Goal: Task Accomplishment & Management: Complete application form

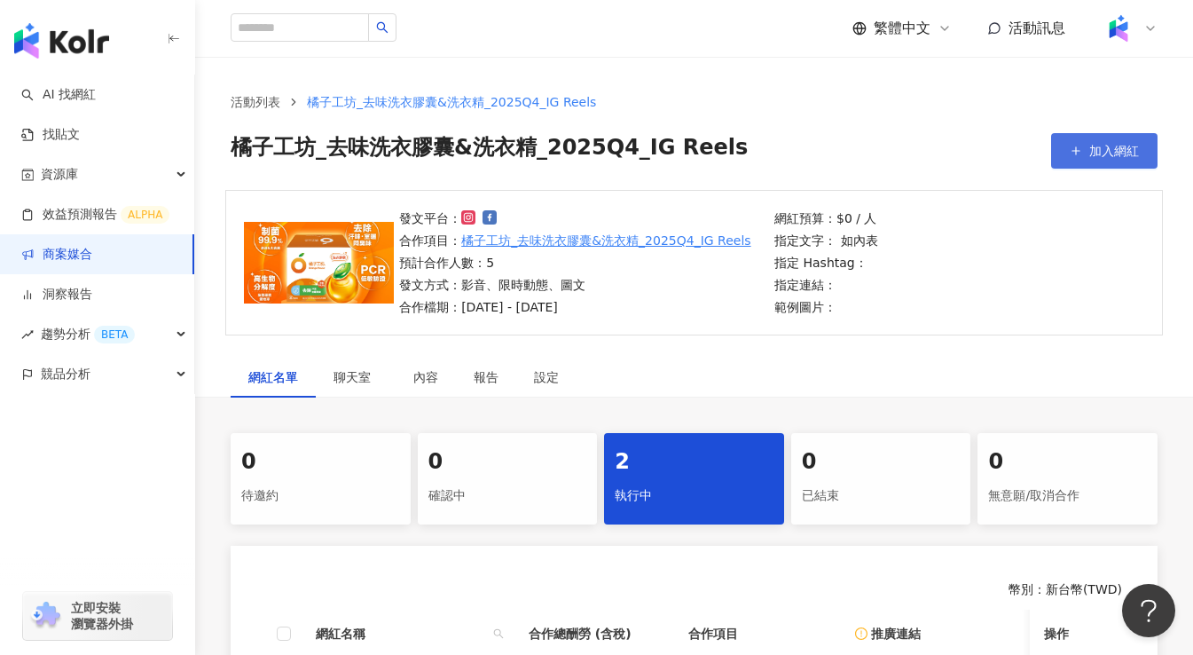
click at [1091, 152] on span "加入網紅" at bounding box center [1114, 151] width 50 height 14
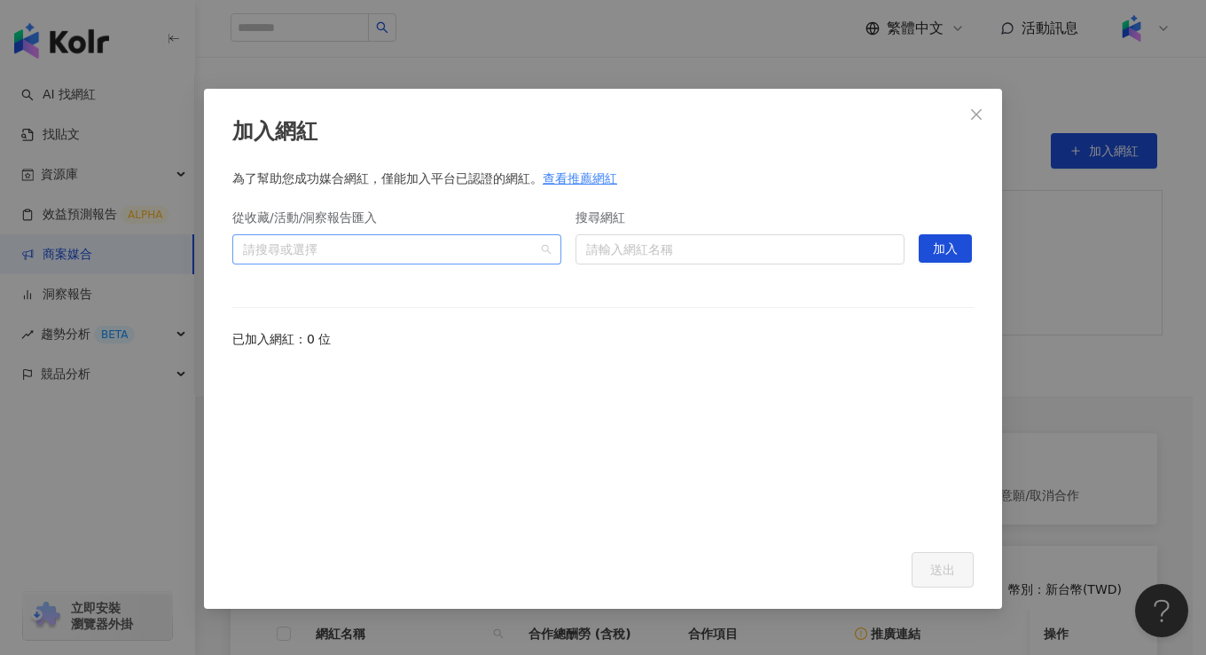
click at [463, 243] on div at bounding box center [387, 248] width 303 height 13
click at [640, 255] on input "搜尋網紅" at bounding box center [740, 249] width 308 height 28
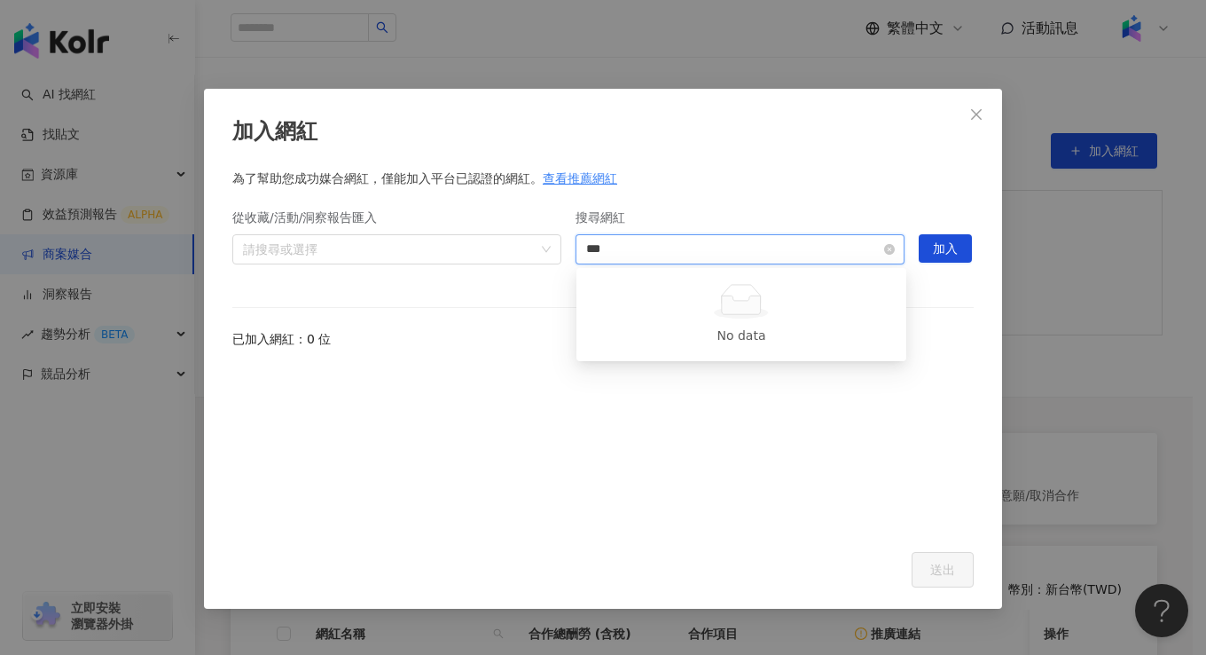
type input "****"
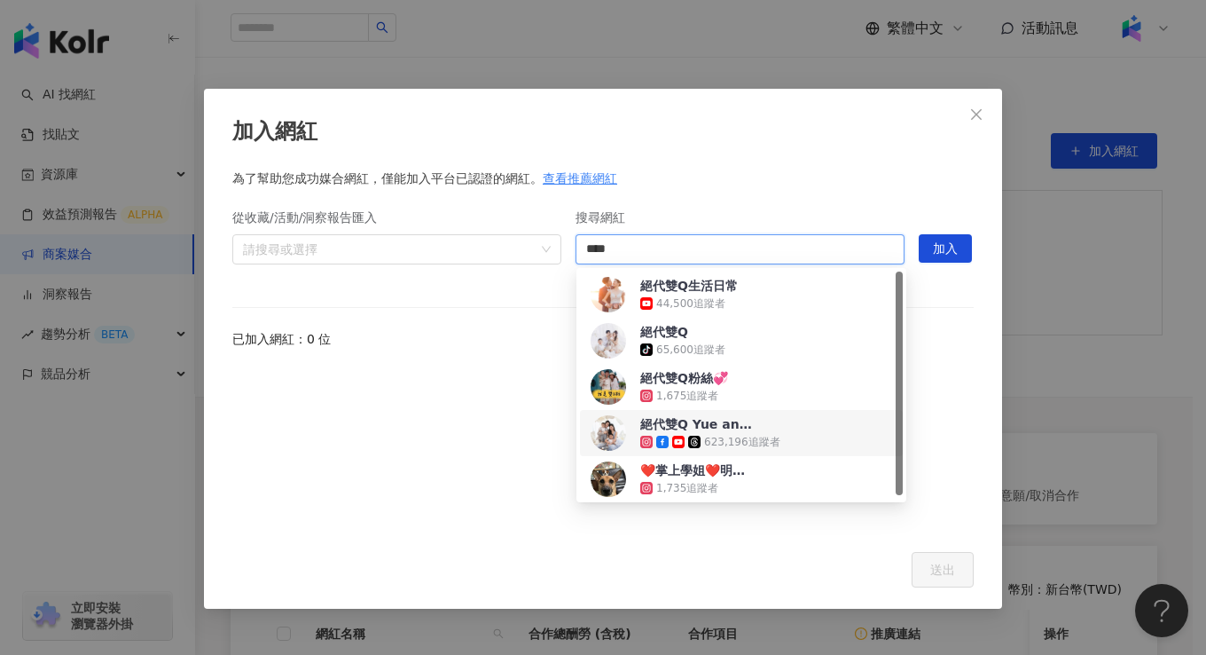
click at [784, 425] on div "絕代雙Q Yue and [PERSON_NAME] 623,196 追蹤者" at bounding box center [742, 432] width 302 height 35
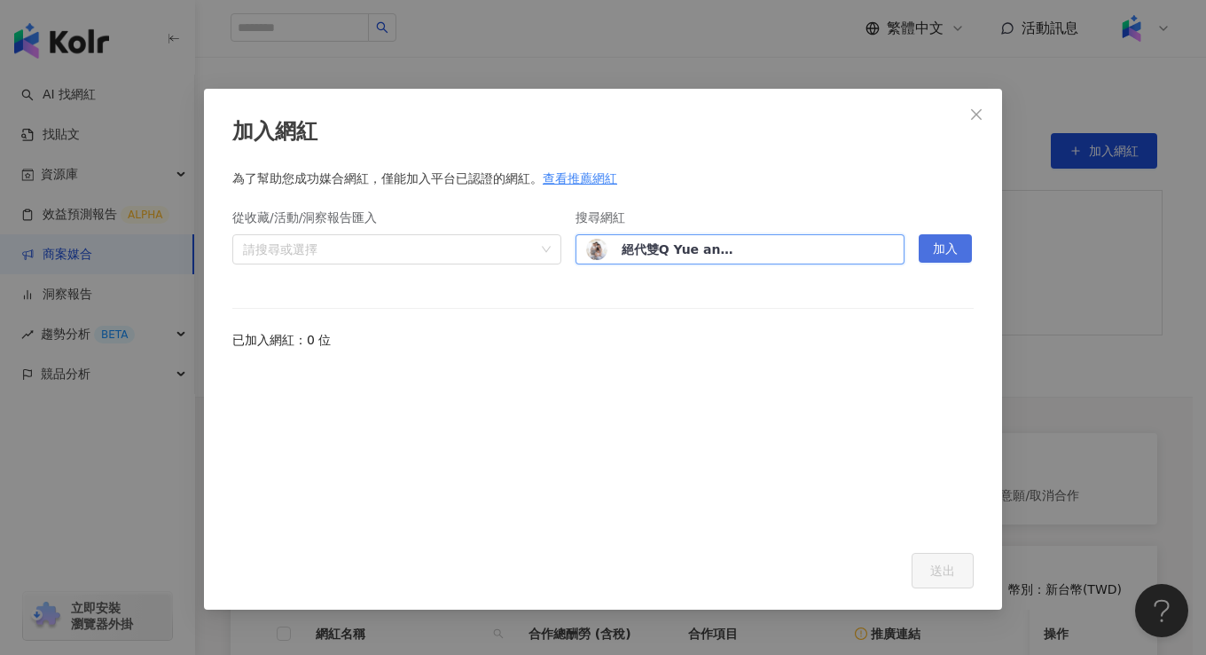
click at [945, 241] on span "加入" at bounding box center [945, 249] width 25 height 28
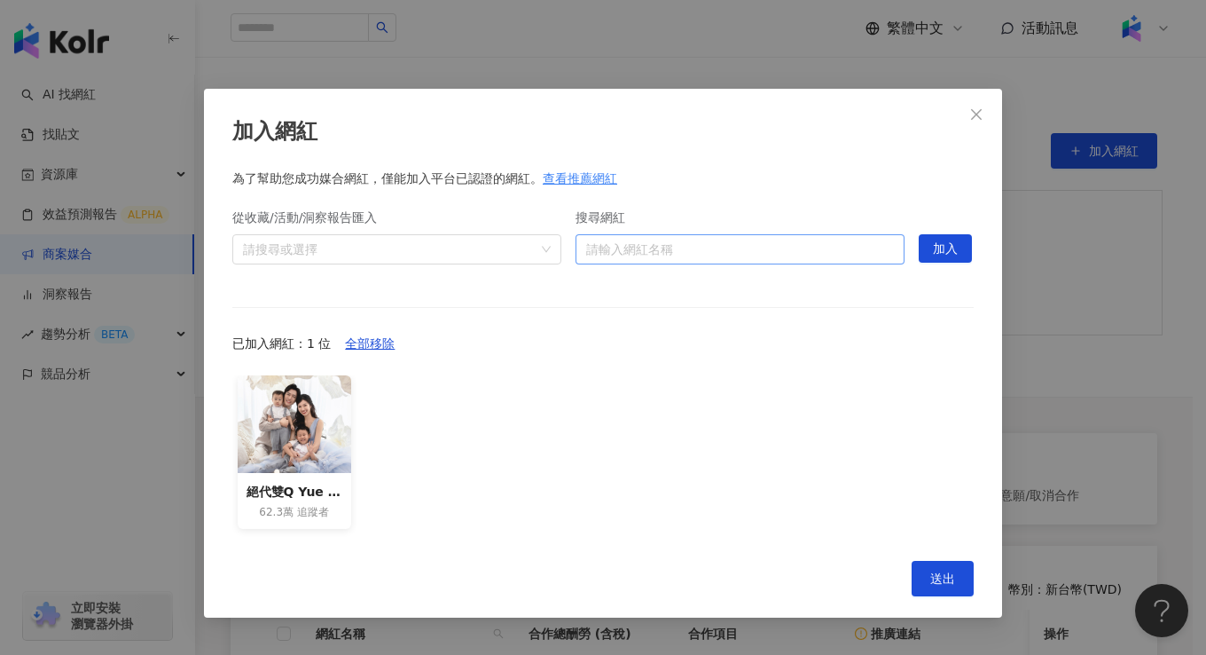
click at [690, 253] on input "搜尋網紅" at bounding box center [740, 249] width 308 height 28
paste input "**********"
type input "**********"
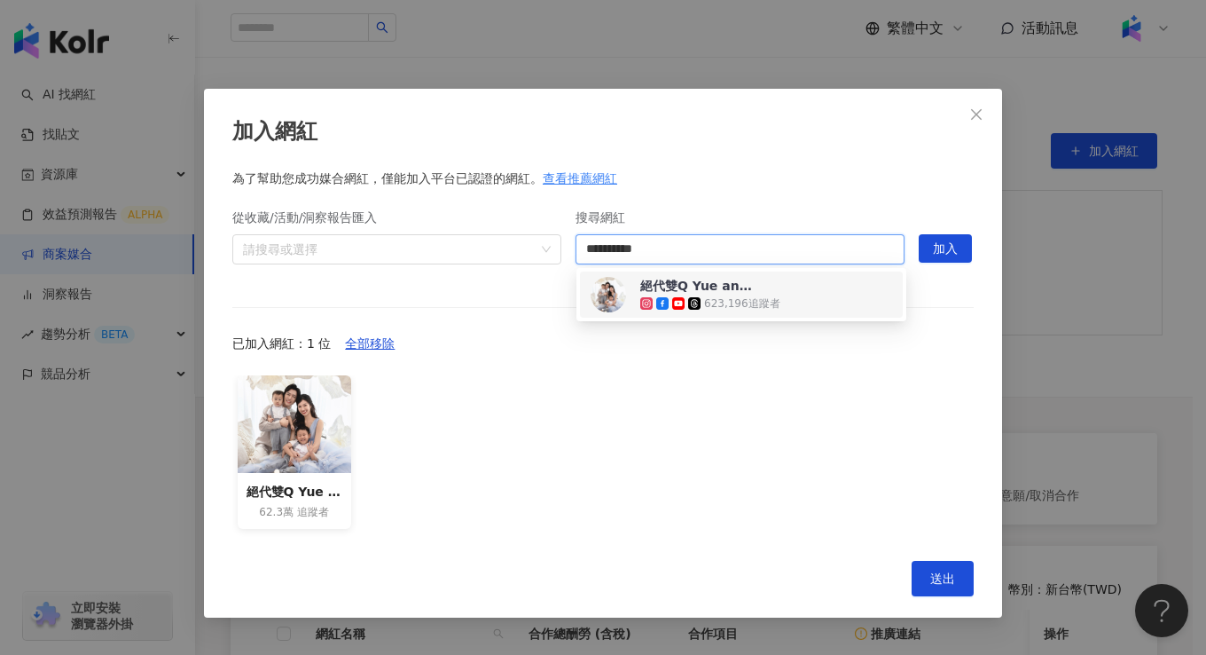
click at [802, 302] on div "絕代雙Q Yue and [PERSON_NAME] 623,196 追蹤者" at bounding box center [742, 294] width 302 height 35
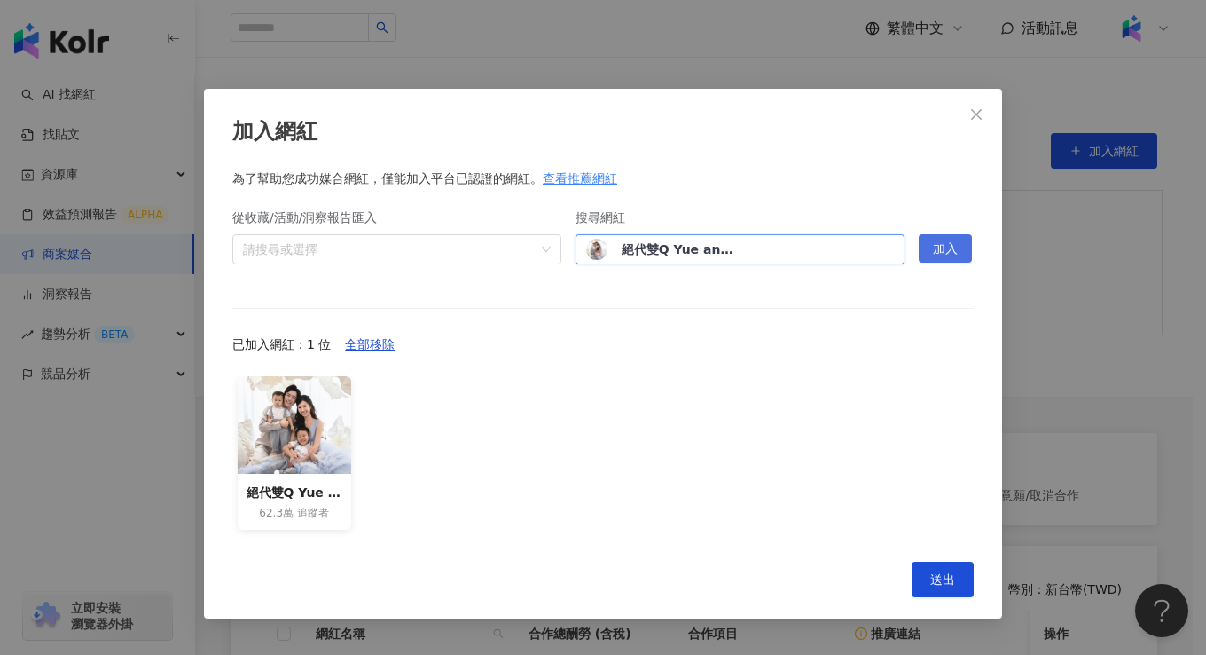
click at [947, 249] on span "加入" at bounding box center [945, 249] width 25 height 28
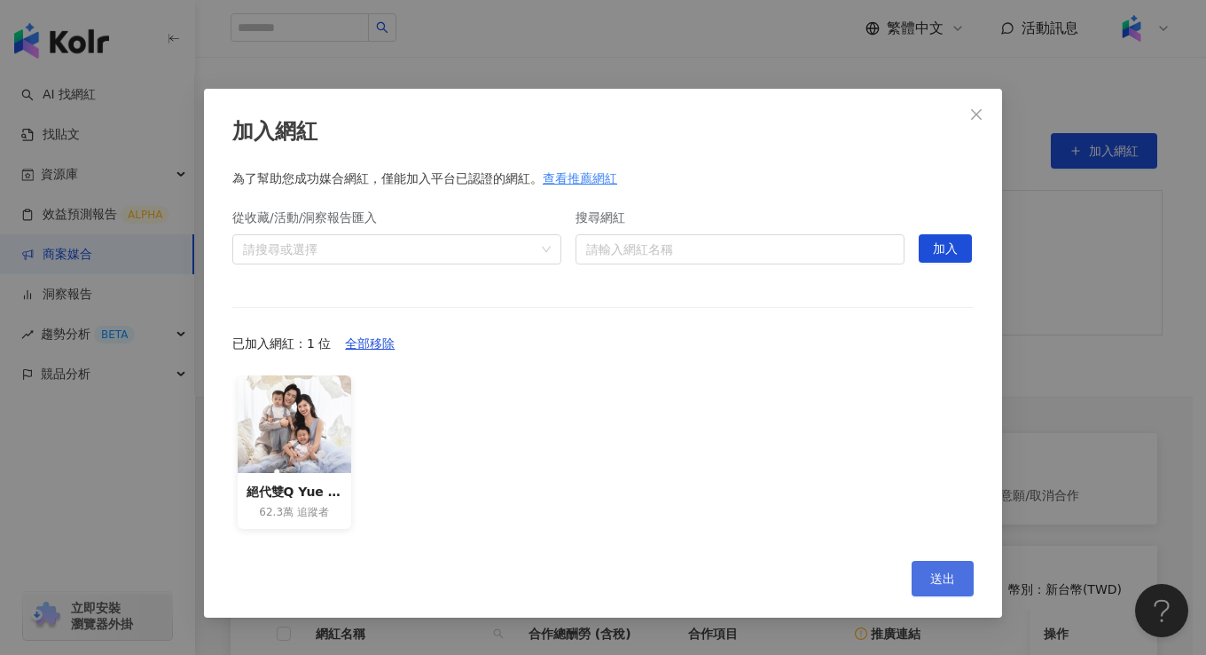
click at [944, 583] on span "送出" at bounding box center [942, 578] width 25 height 14
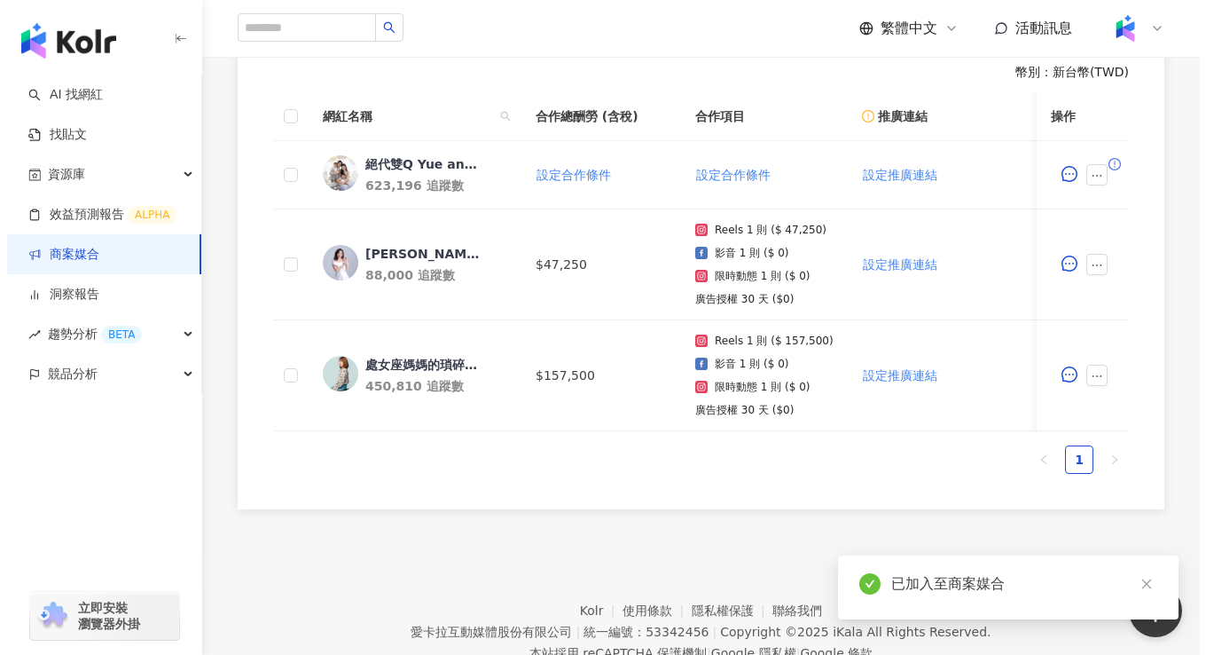
scroll to position [411, 0]
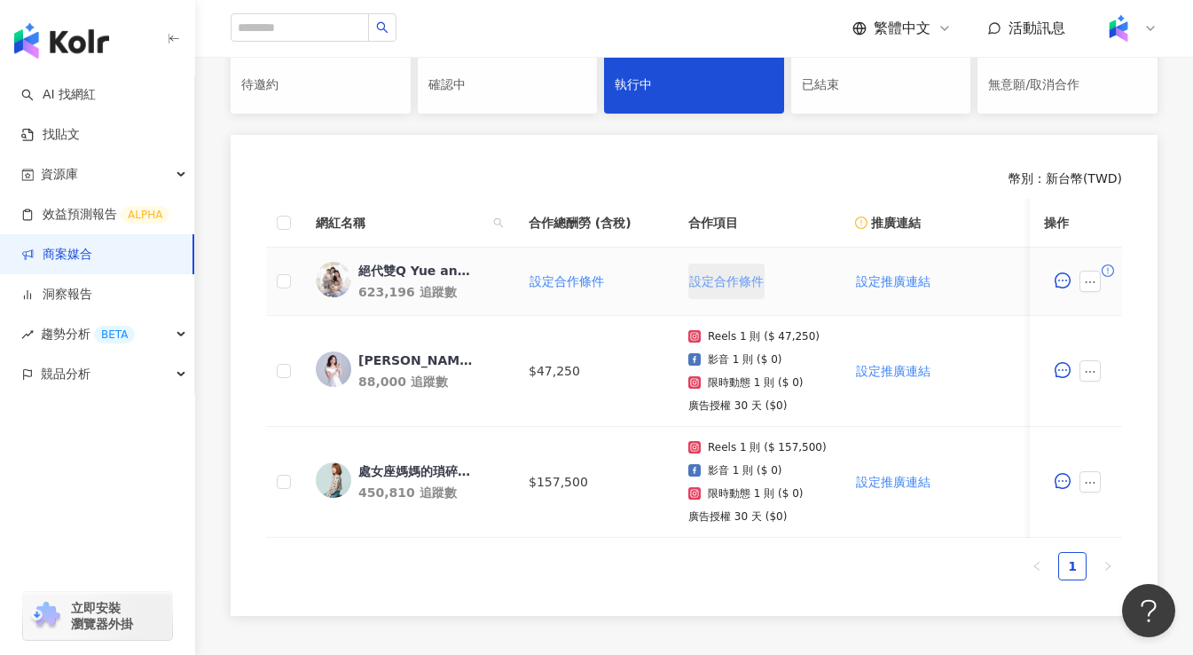
click at [737, 286] on span "設定合作條件" at bounding box center [726, 281] width 75 height 14
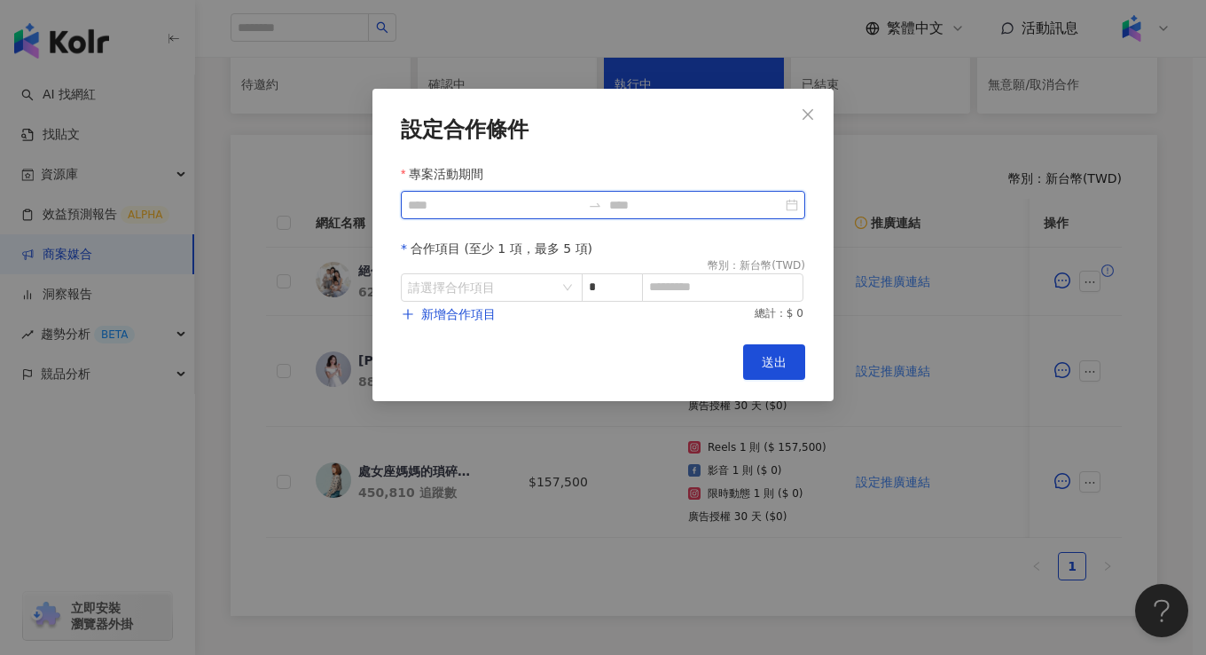
click at [501, 206] on input "專案活動期間" at bounding box center [494, 205] width 173 height 20
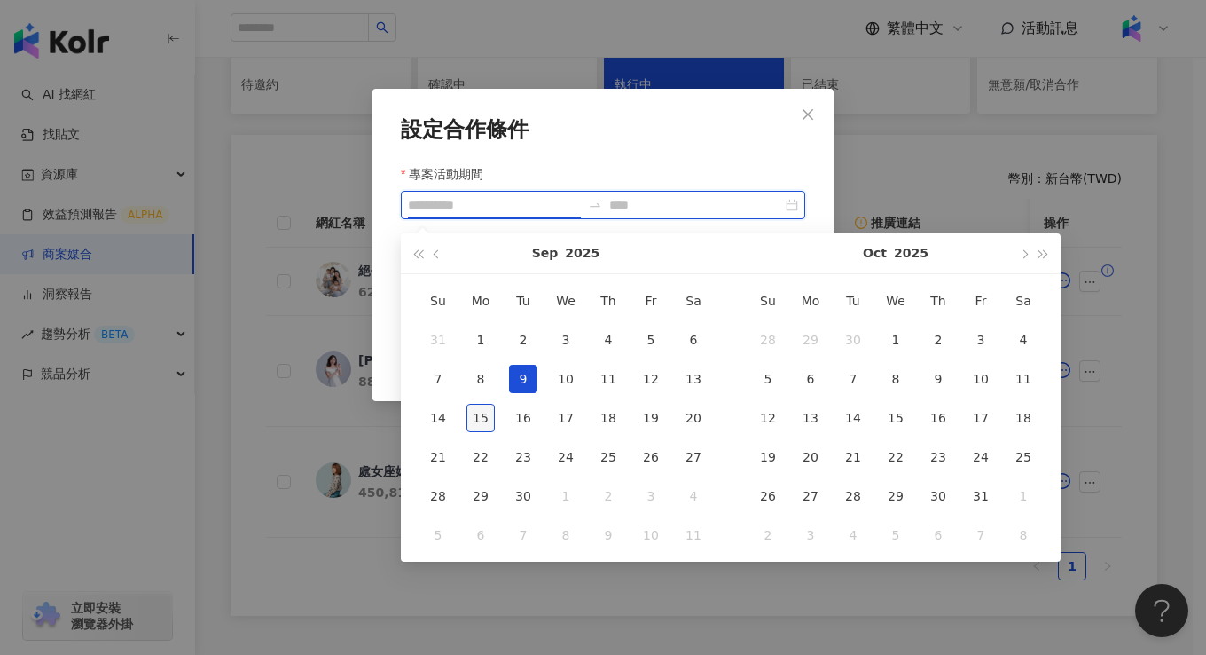
type input "**********"
click at [491, 410] on div "15" at bounding box center [481, 418] width 28 height 28
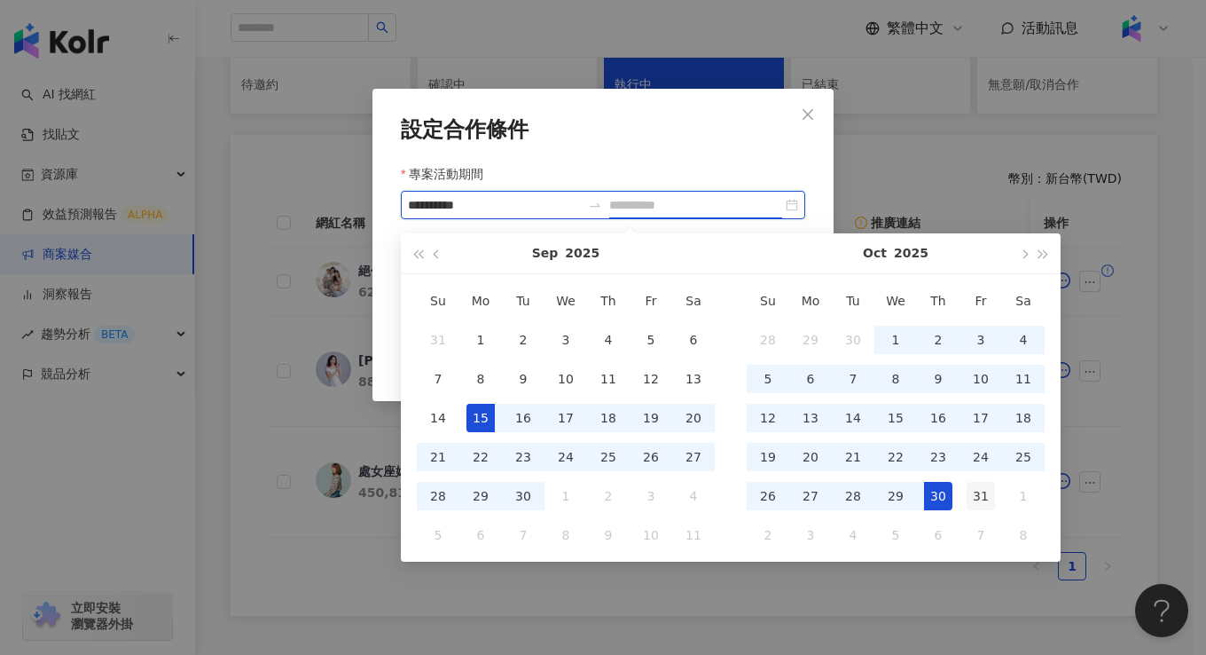
type input "**********"
click at [977, 495] on div "31" at bounding box center [981, 496] width 28 height 28
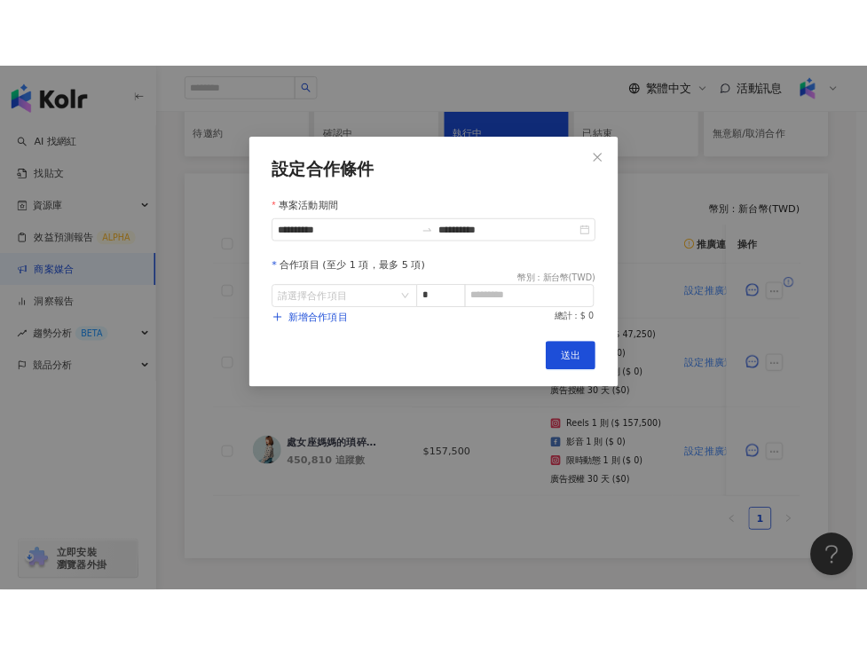
scroll to position [450, 0]
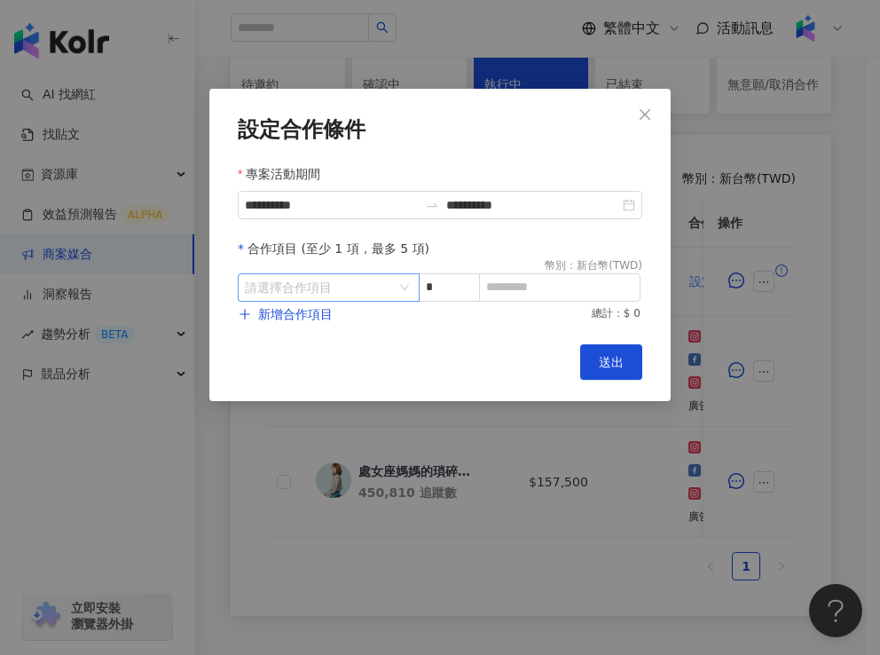
click at [375, 293] on input "search" at bounding box center [319, 287] width 149 height 27
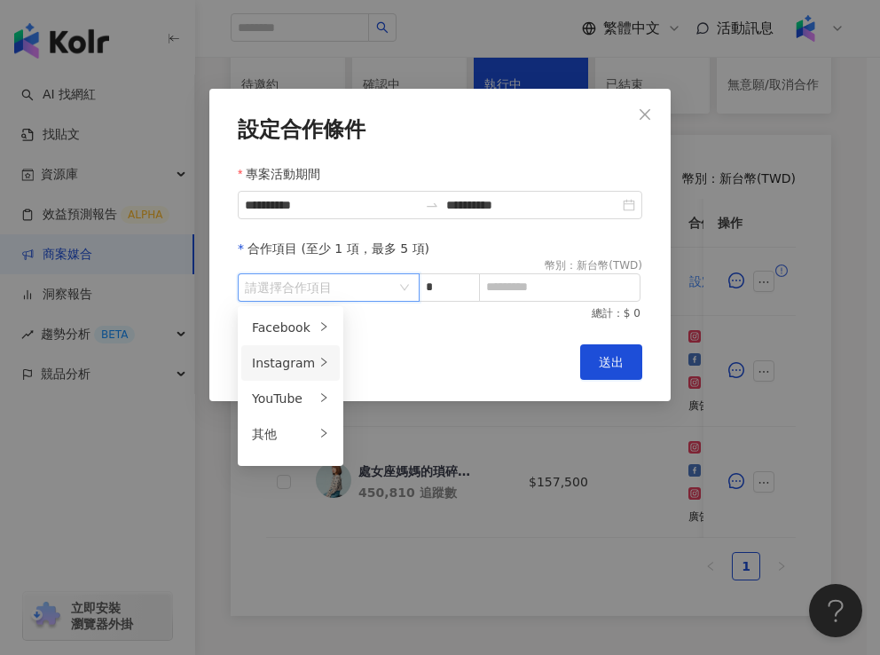
click at [308, 359] on div "Instagram" at bounding box center [283, 363] width 63 height 20
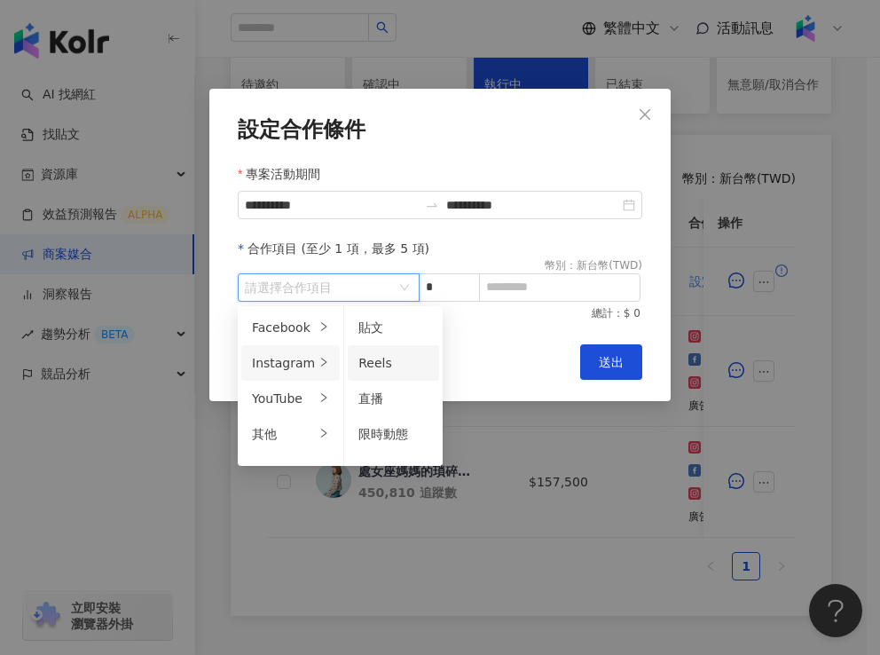
click at [369, 361] on span "Reels" at bounding box center [375, 363] width 34 height 14
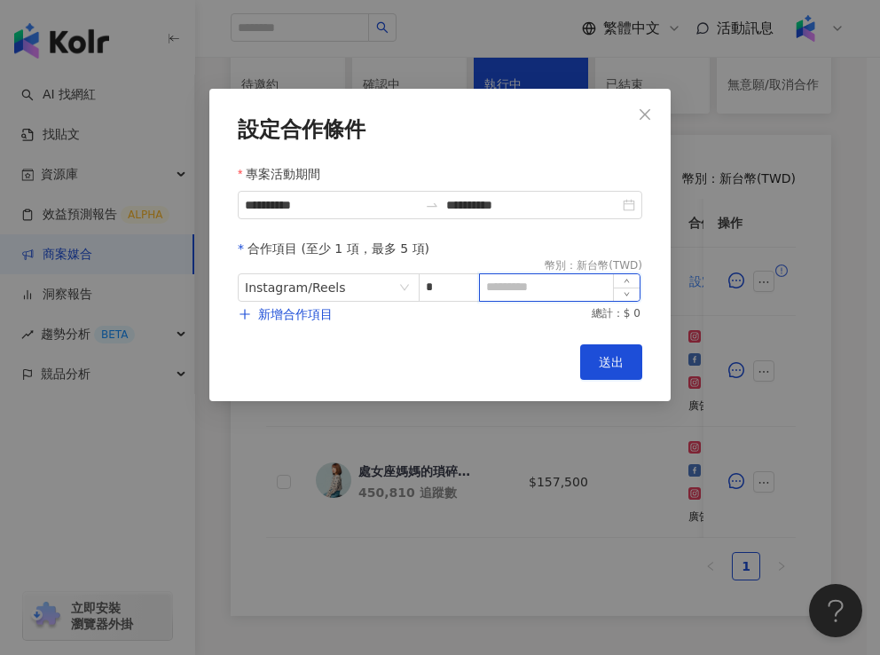
click at [520, 294] on input at bounding box center [560, 287] width 160 height 27
type input "******"
click at [305, 315] on span "新增合作項目" at bounding box center [295, 314] width 75 height 14
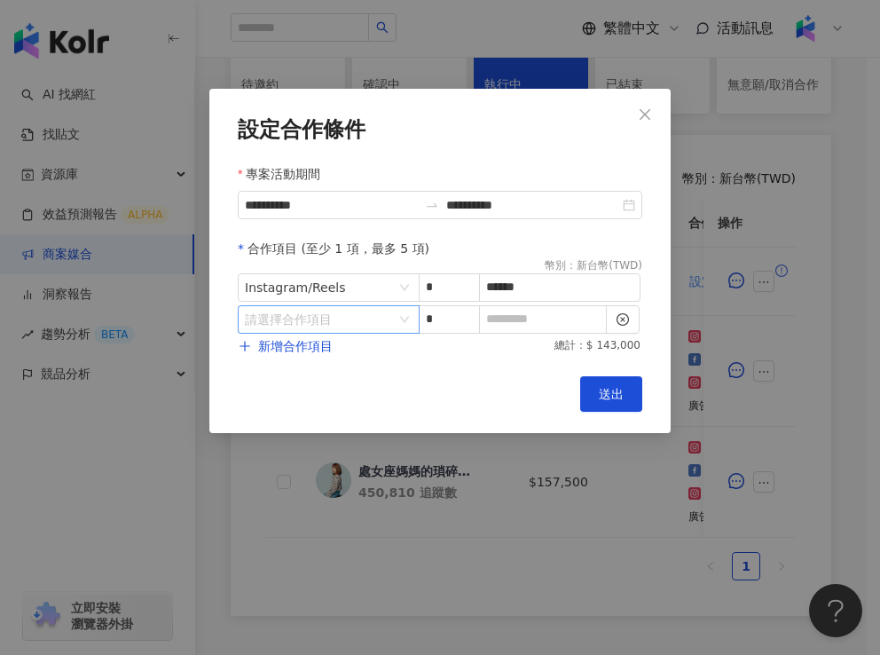
click at [325, 319] on input "search" at bounding box center [319, 319] width 149 height 27
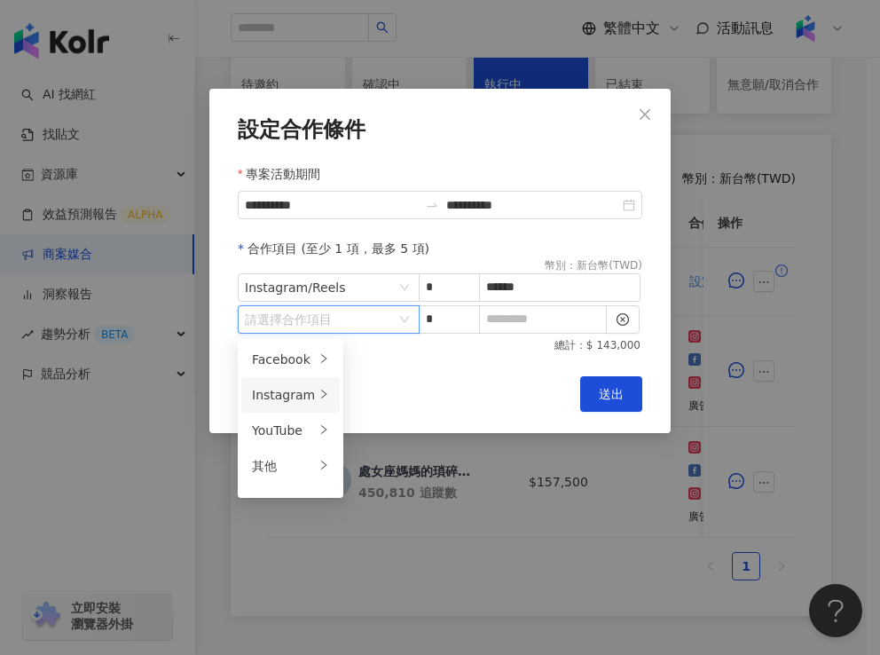
click at [304, 392] on div "Instagram" at bounding box center [283, 395] width 63 height 20
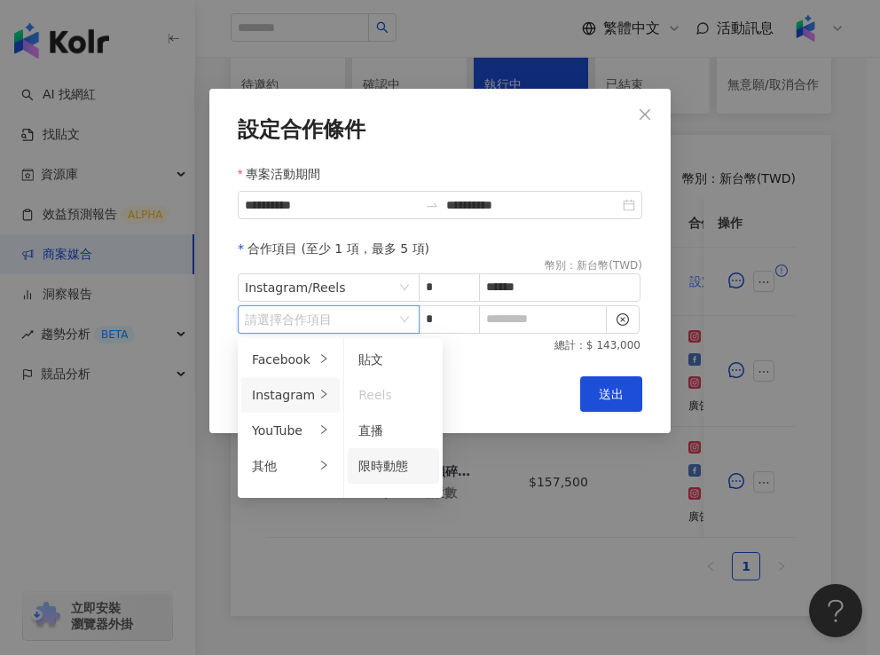
click at [388, 459] on span "限時動態" at bounding box center [383, 466] width 50 height 14
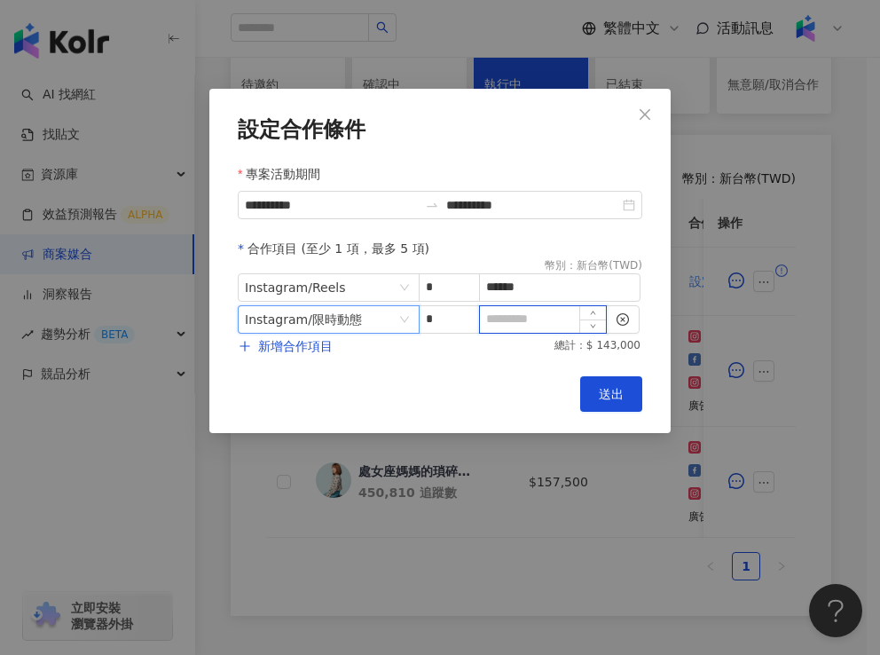
click at [534, 323] on input at bounding box center [543, 319] width 126 height 27
type input "*"
click at [263, 351] on span "新增合作項目" at bounding box center [295, 346] width 75 height 14
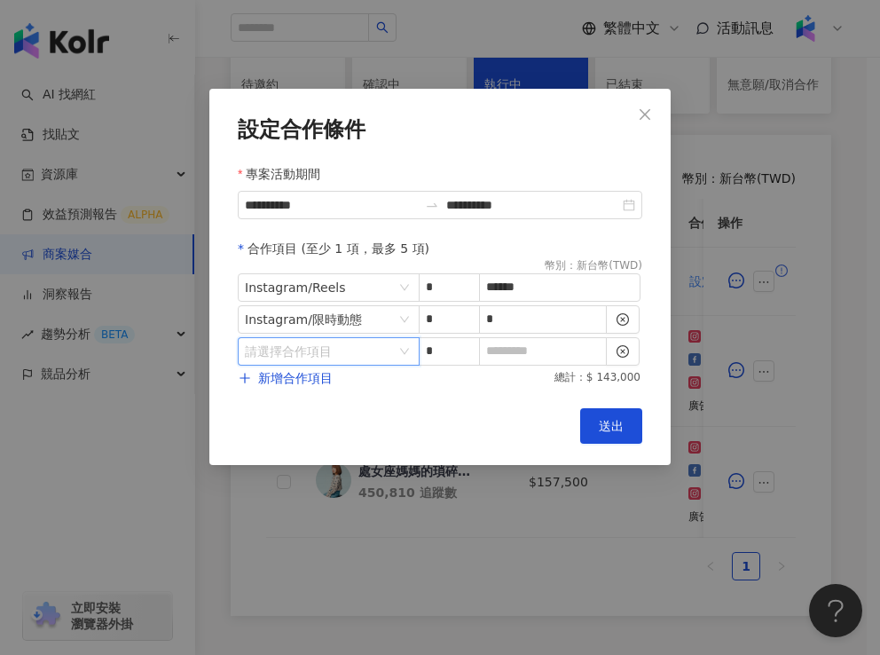
click at [309, 352] on input "search" at bounding box center [319, 351] width 149 height 27
click at [446, 325] on input "*" at bounding box center [449, 319] width 59 height 27
type input "*"
click at [464, 310] on span "Increase Value" at bounding box center [465, 314] width 27 height 16
click at [373, 349] on input "search" at bounding box center [319, 351] width 149 height 27
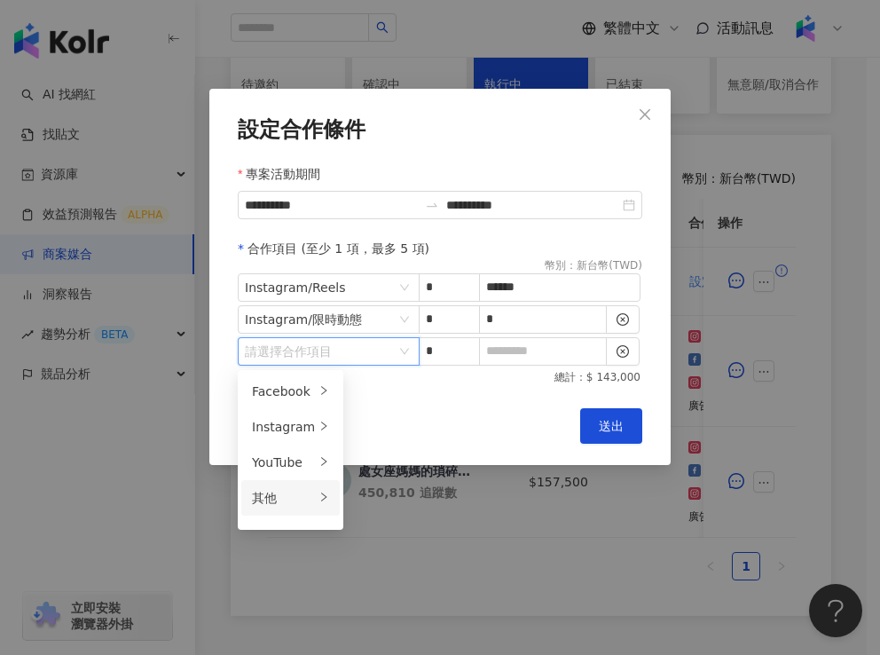
click at [305, 503] on div "其他" at bounding box center [283, 498] width 63 height 20
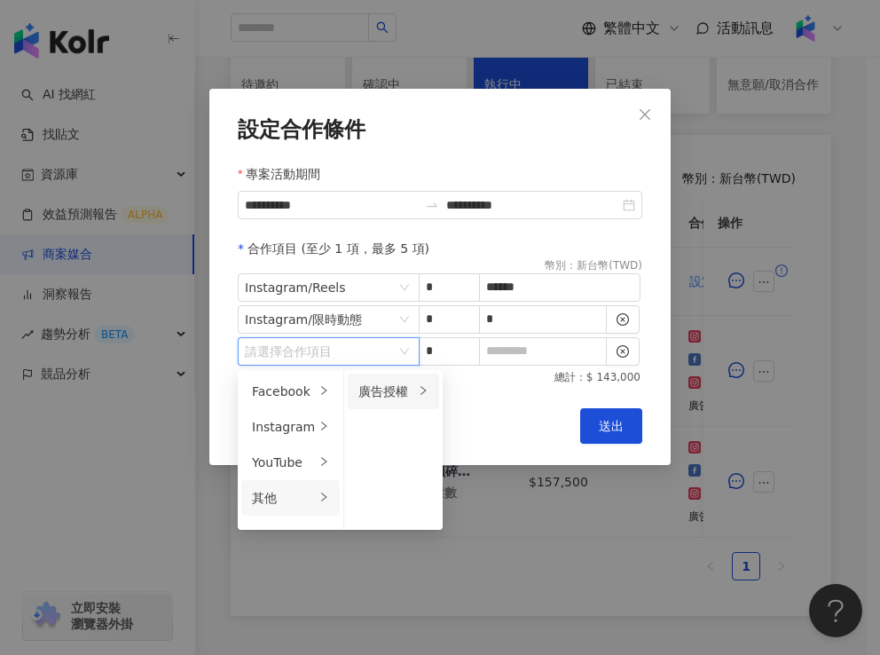
click at [381, 396] on div "廣告授權" at bounding box center [386, 391] width 56 height 20
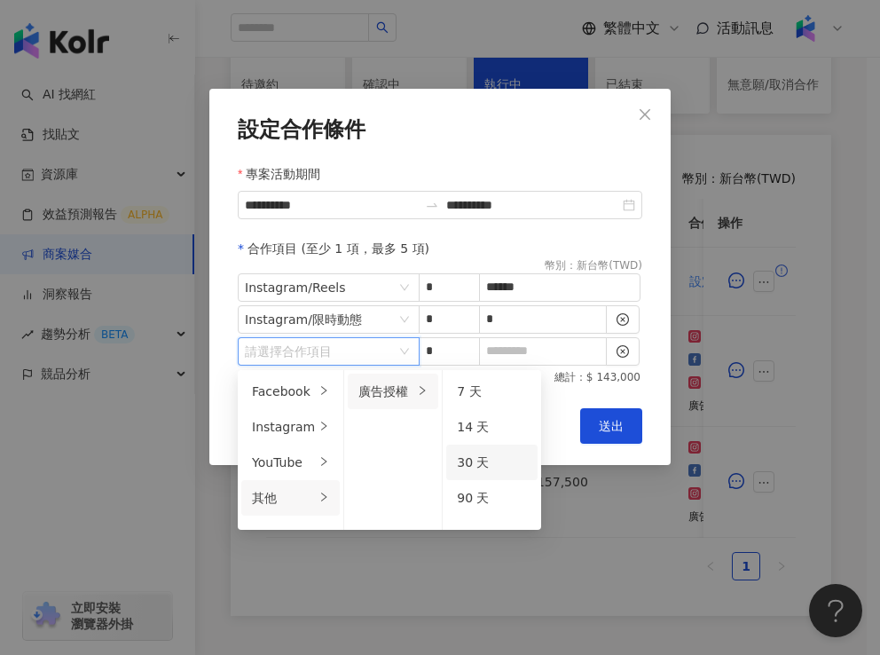
click at [469, 467] on div "30 天" at bounding box center [492, 462] width 70 height 20
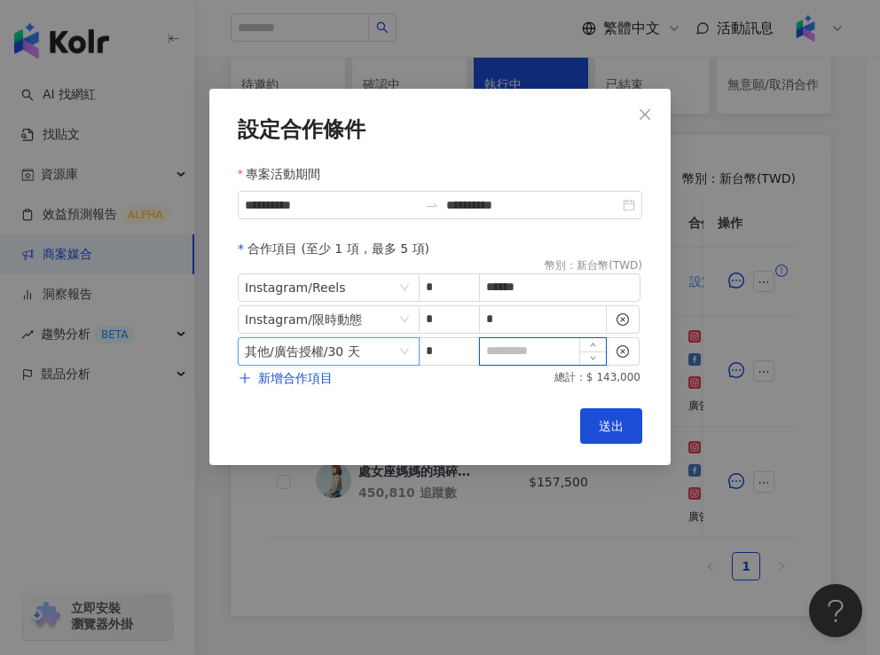
click at [511, 349] on input at bounding box center [543, 351] width 126 height 27
type input "*"
click at [500, 425] on div "Cancel 送出" at bounding box center [440, 425] width 404 height 35
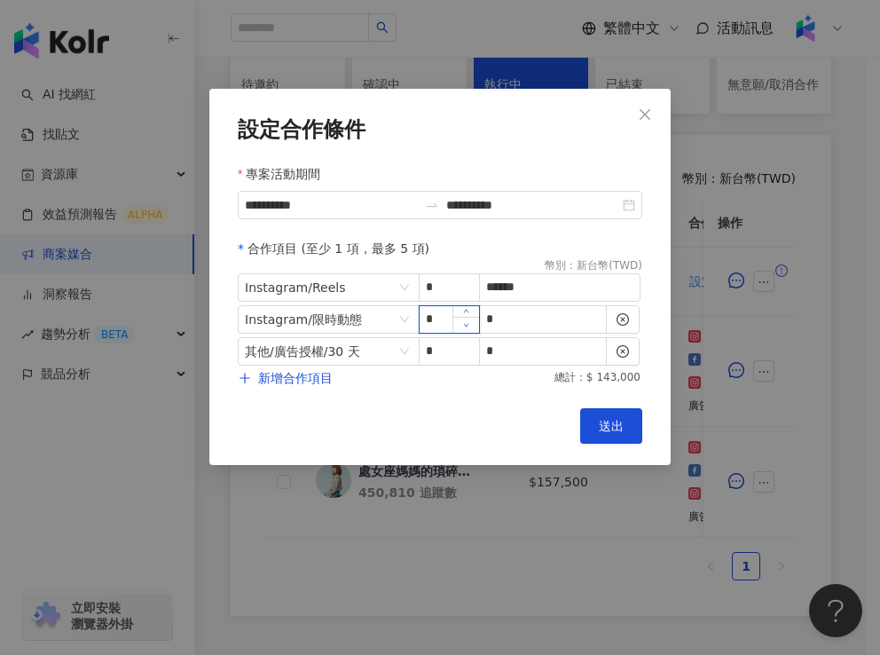
click at [464, 328] on icon "down" at bounding box center [466, 325] width 6 height 6
click at [485, 437] on div "Cancel 送出" at bounding box center [440, 425] width 404 height 35
type input "*"
click at [467, 310] on span "Increase Value" at bounding box center [465, 314] width 27 height 16
click at [495, 415] on div "Cancel 送出" at bounding box center [440, 425] width 404 height 35
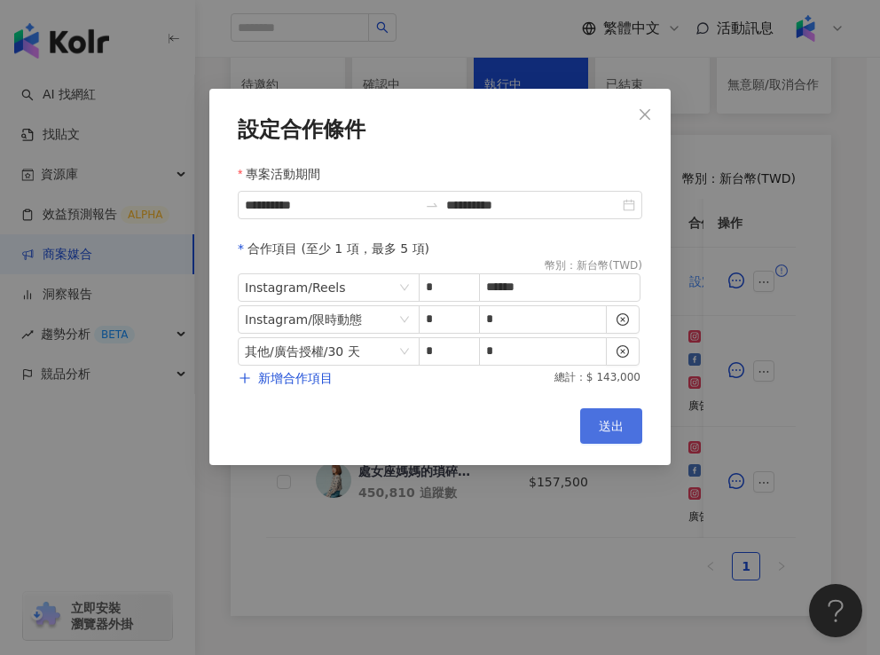
click at [623, 426] on span "送出" at bounding box center [611, 426] width 25 height 14
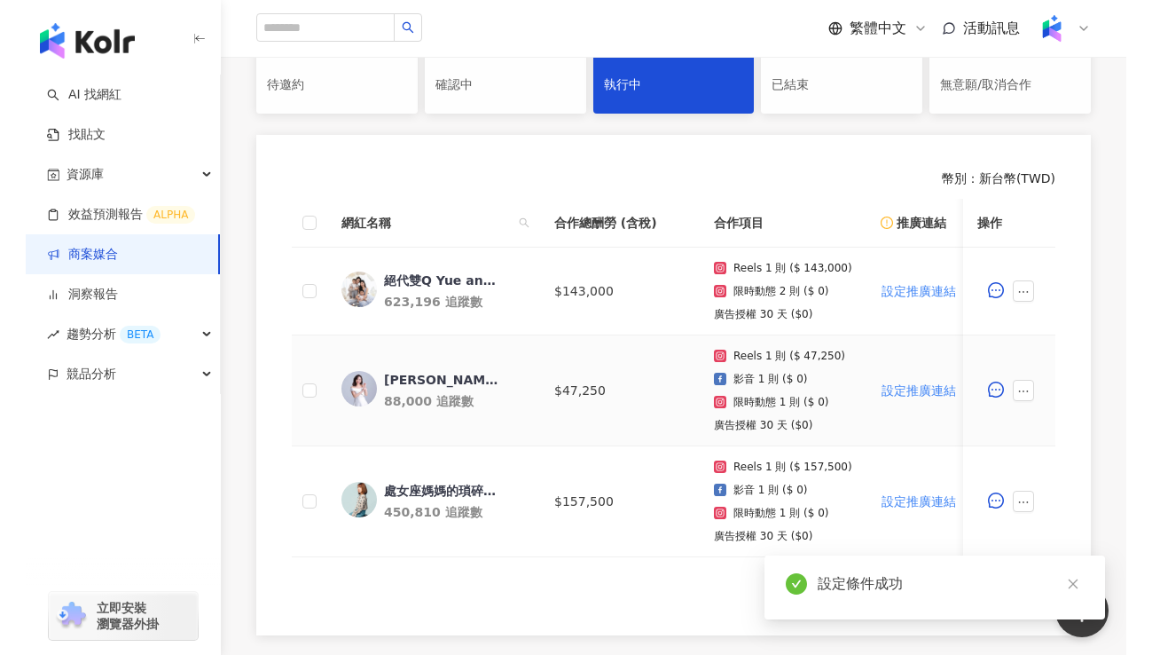
scroll to position [411, 0]
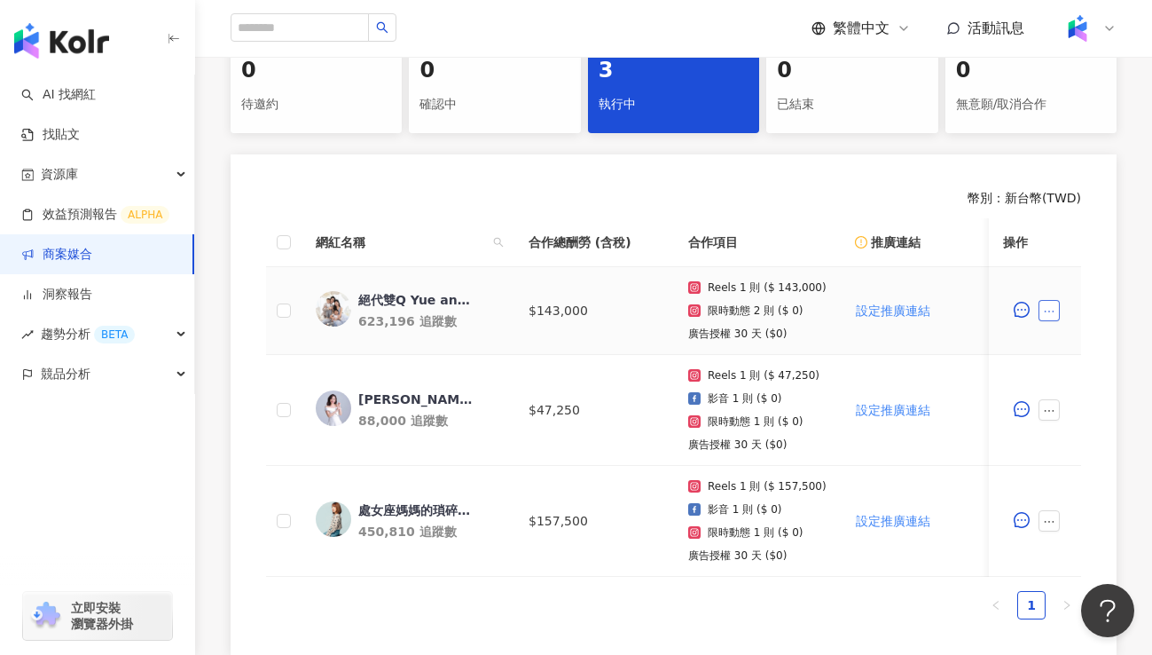
click at [1046, 305] on icon "ellipsis" at bounding box center [1049, 311] width 12 height 12
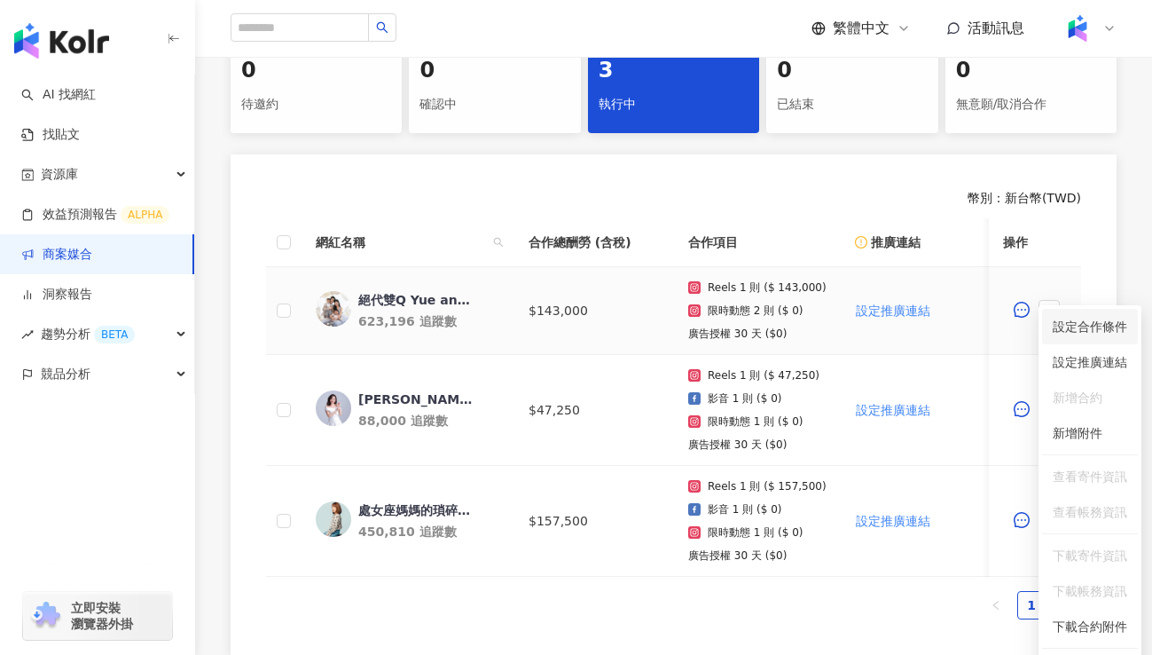
click at [1102, 327] on span "設定合作條件" at bounding box center [1090, 327] width 75 height 20
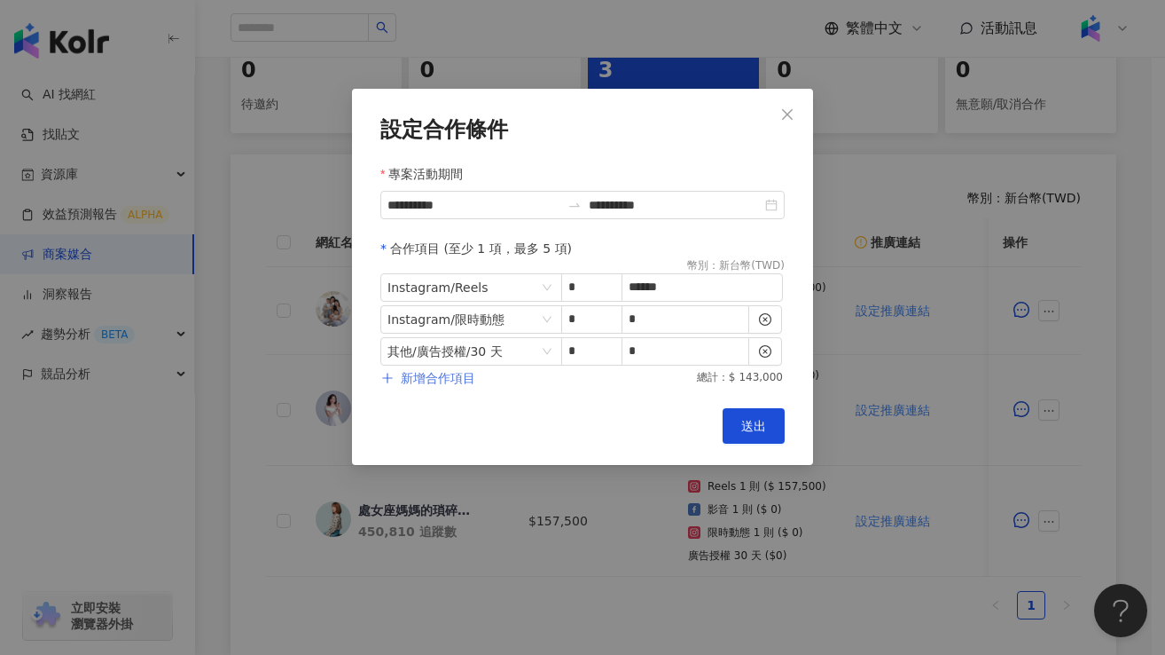
click at [412, 381] on span "新增合作項目" at bounding box center [438, 378] width 75 height 14
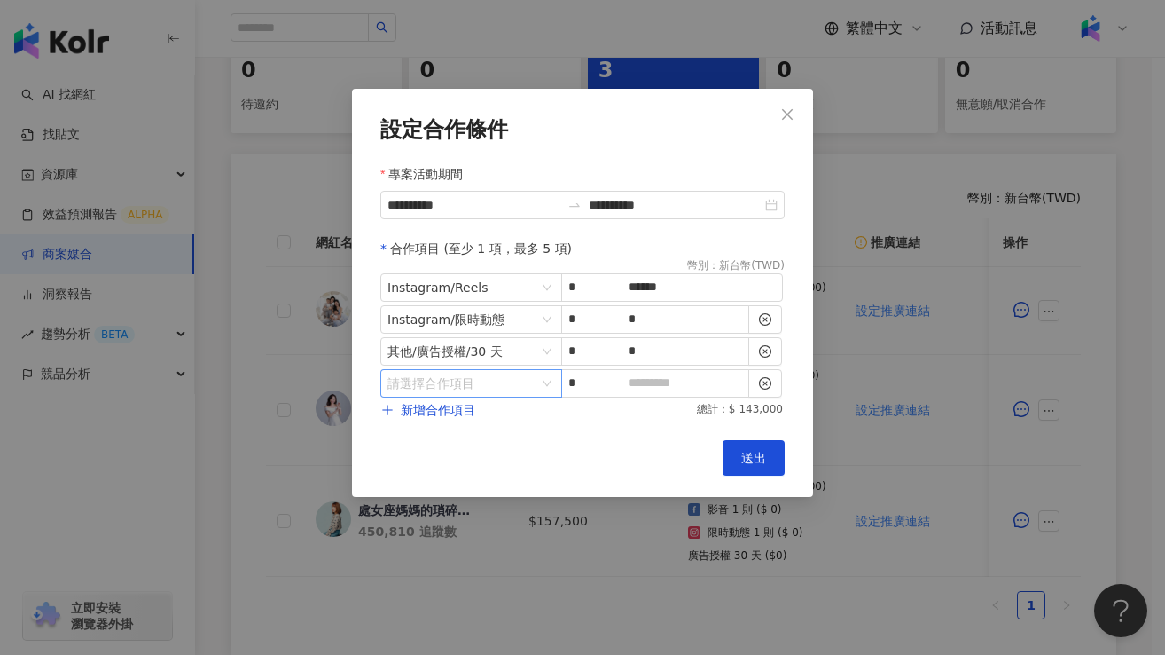
click at [521, 385] on input "search" at bounding box center [462, 383] width 149 height 27
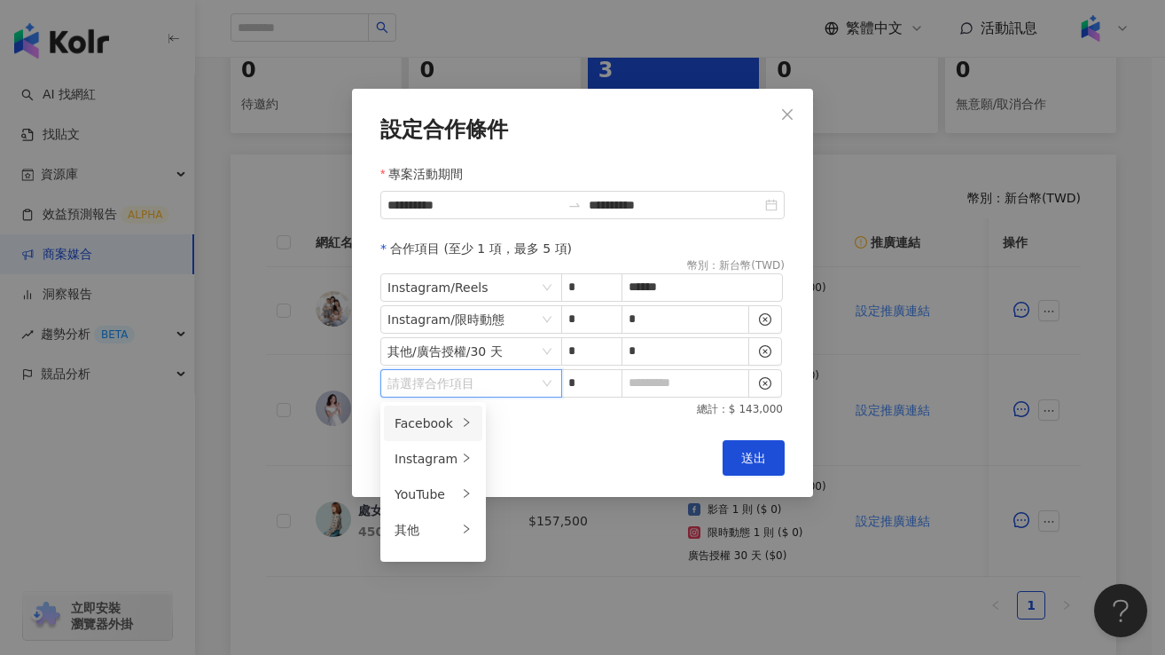
click at [464, 420] on icon "right" at bounding box center [466, 422] width 5 height 9
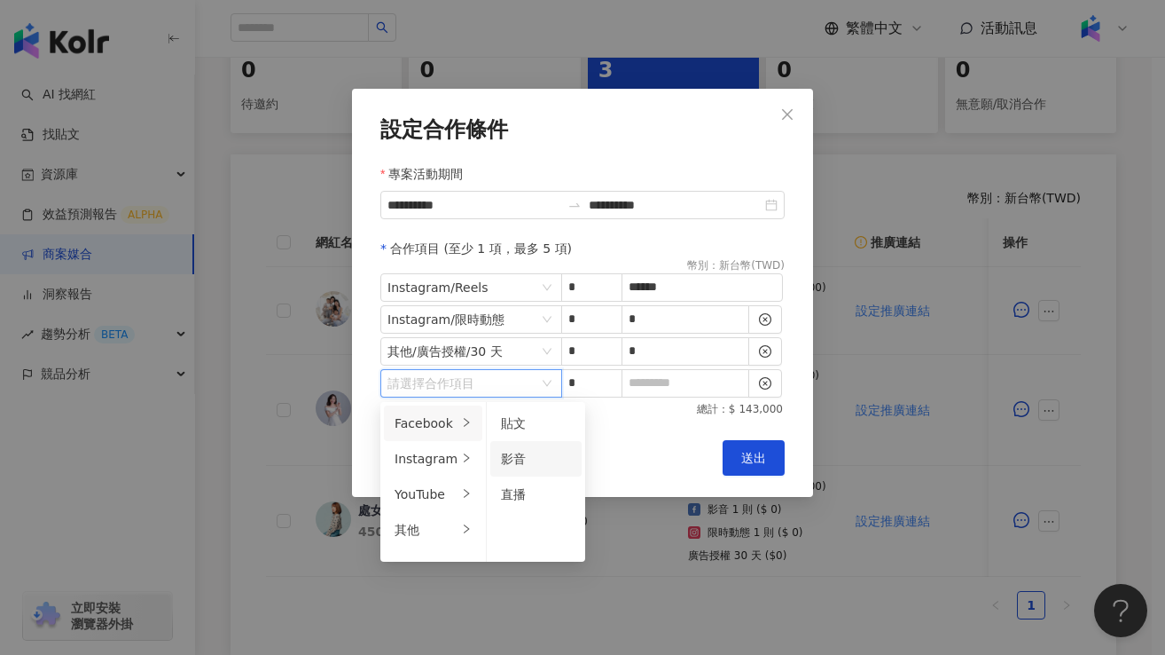
click at [537, 458] on div "影音" at bounding box center [536, 459] width 70 height 20
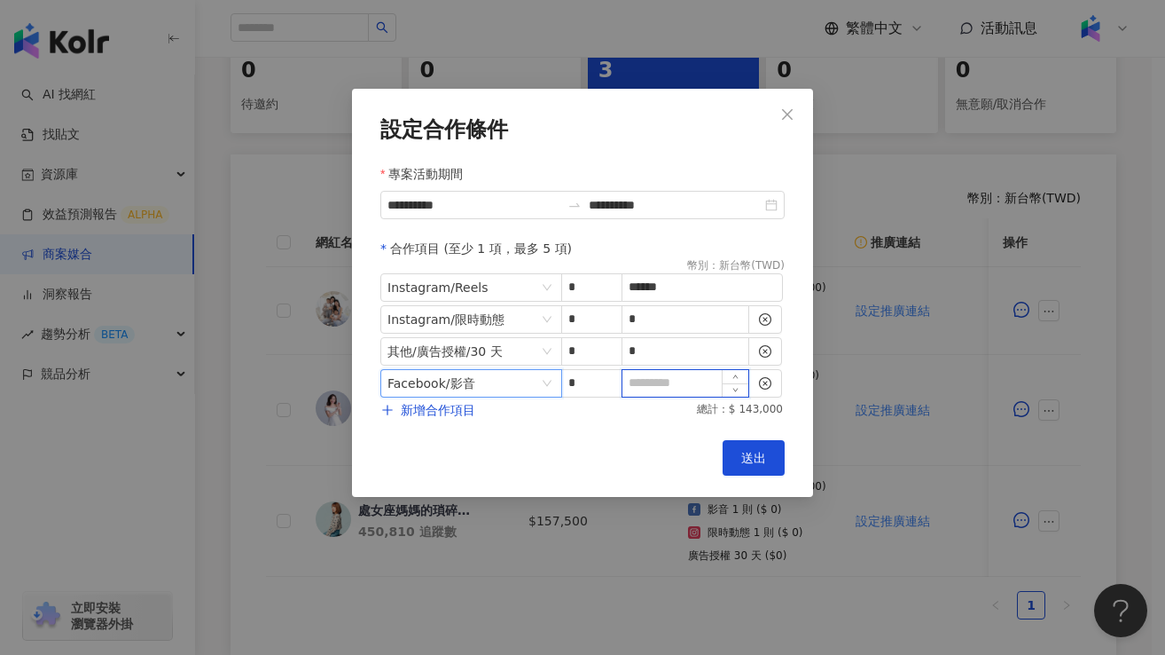
click at [636, 383] on input at bounding box center [686, 383] width 126 height 27
type input "*"
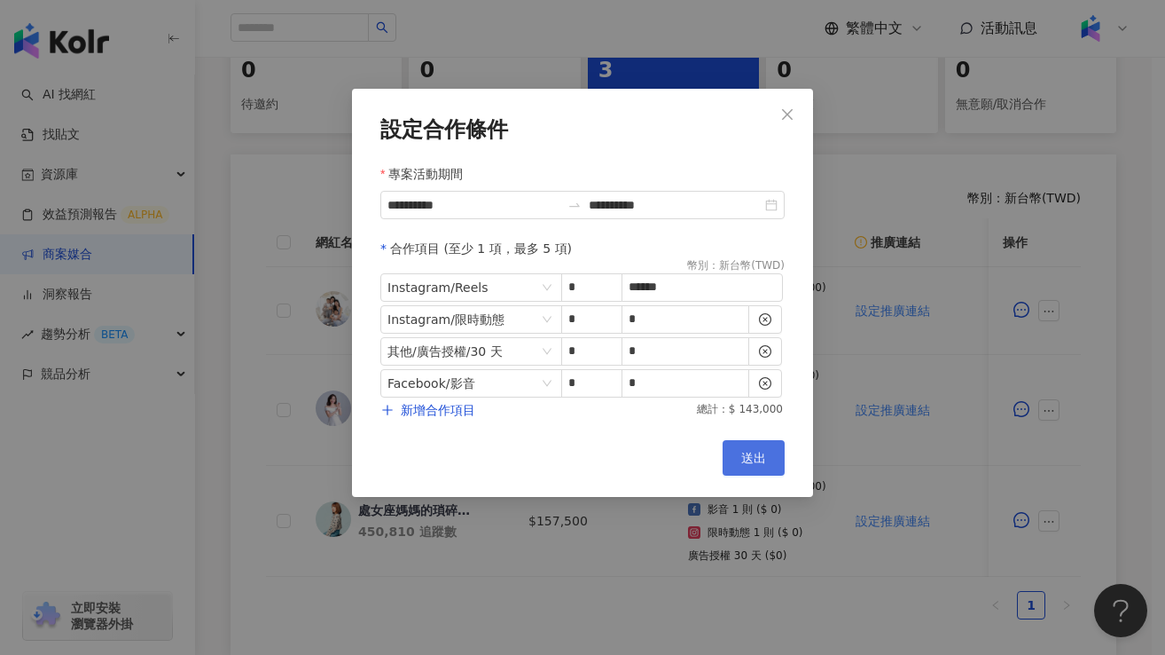
click at [751, 470] on button "送出" at bounding box center [754, 457] width 62 height 35
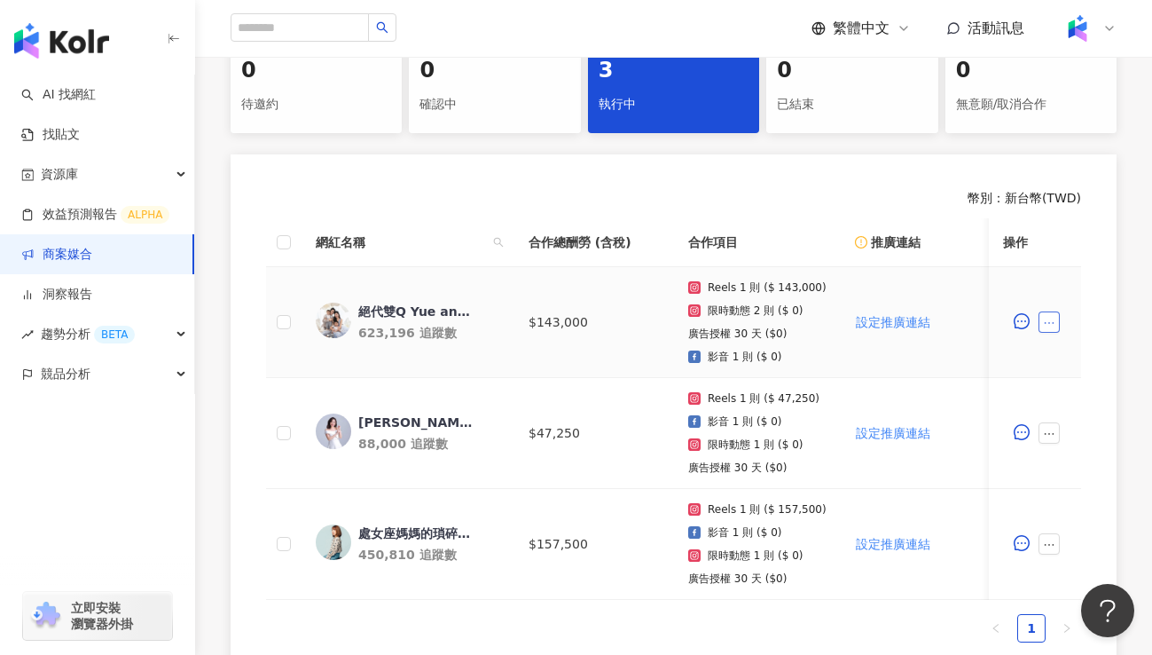
click at [1050, 317] on icon "ellipsis" at bounding box center [1049, 323] width 12 height 12
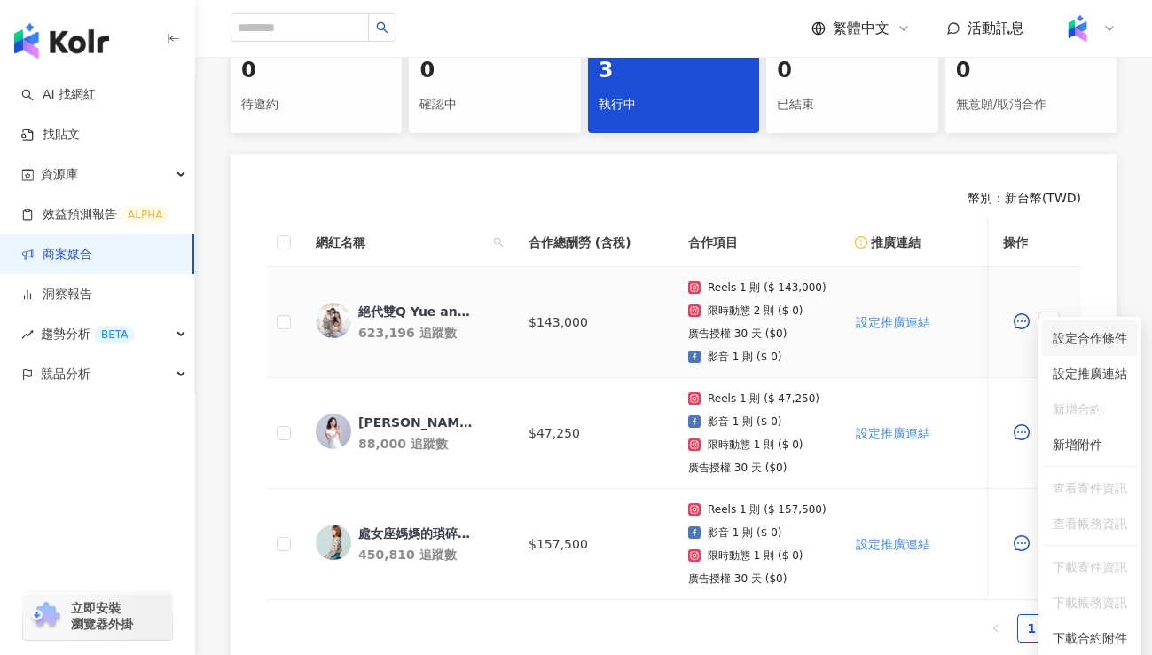
click at [1072, 334] on span "設定合作條件" at bounding box center [1090, 338] width 75 height 20
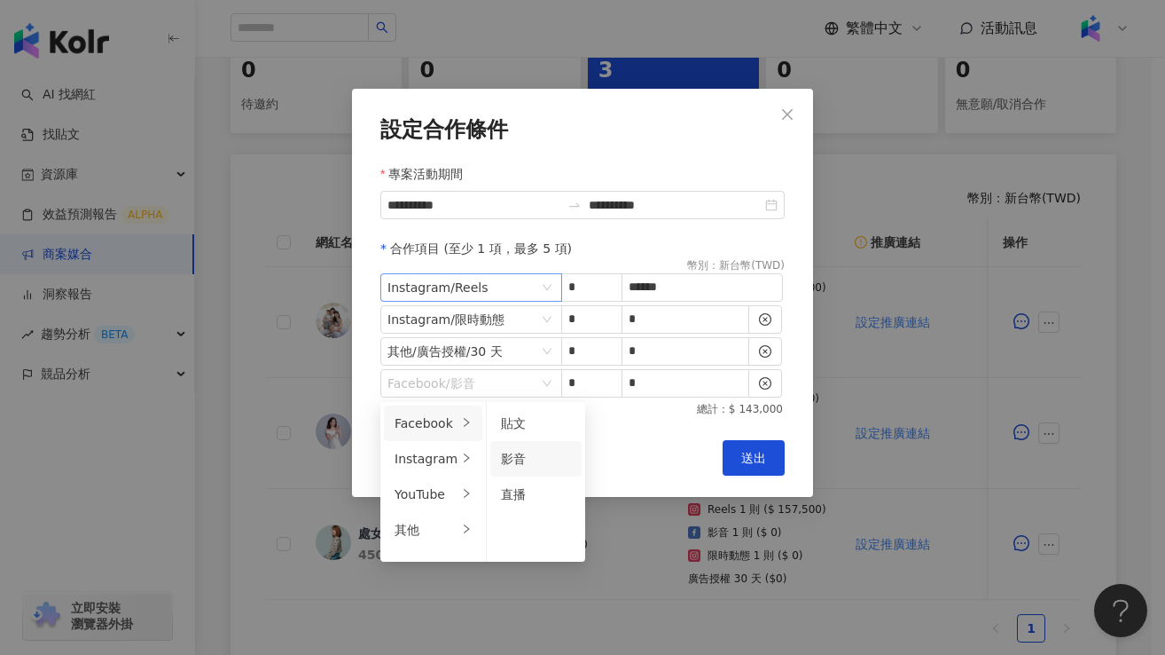
drag, startPoint x: 477, startPoint y: 388, endPoint x: 468, endPoint y: 283, distance: 105.0
click at [468, 283] on form "**********" at bounding box center [583, 268] width 404 height 302
click at [365, 347] on div "**********" at bounding box center [582, 293] width 461 height 408
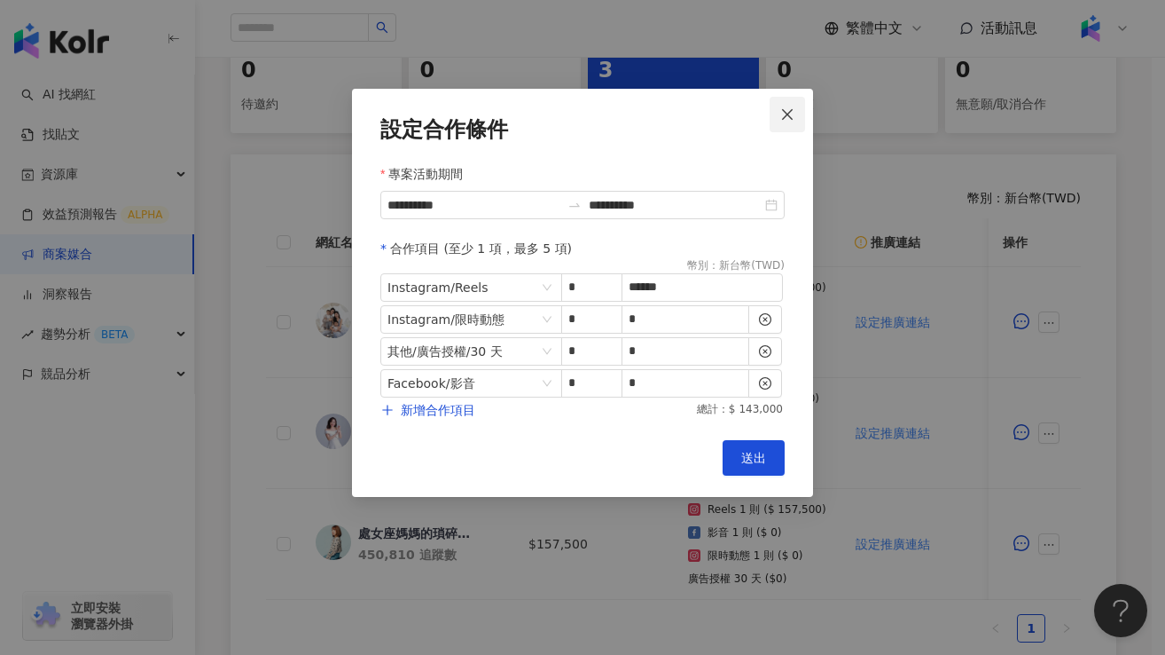
click at [787, 112] on icon "close" at bounding box center [788, 114] width 14 height 14
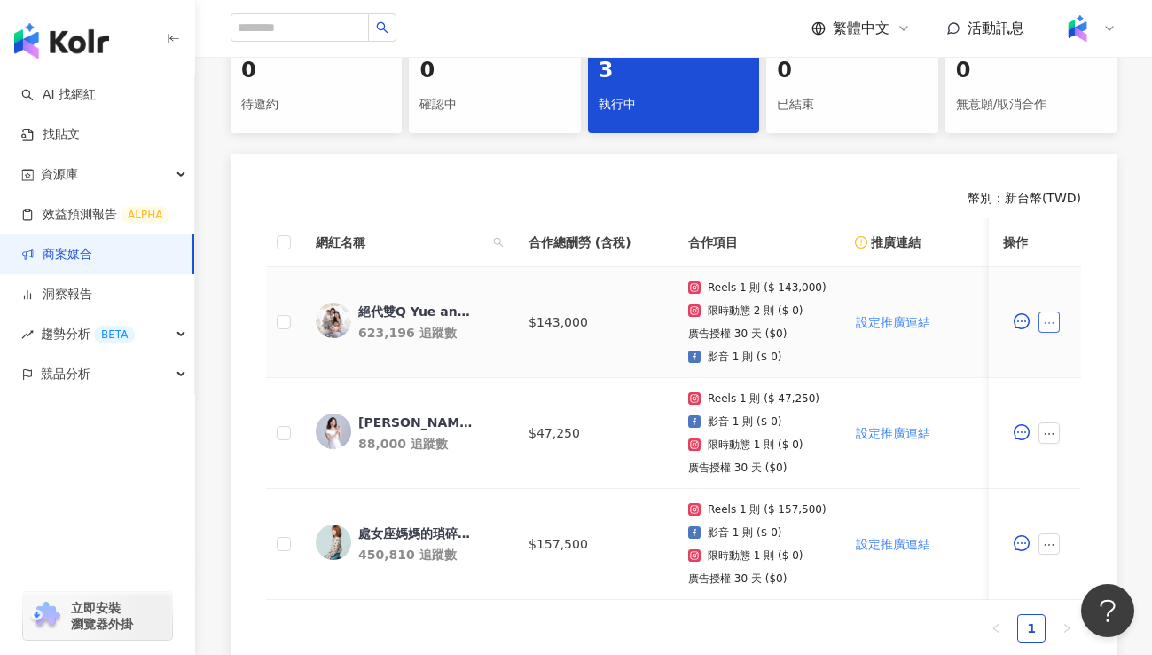
click at [1054, 317] on icon "ellipsis" at bounding box center [1049, 323] width 12 height 12
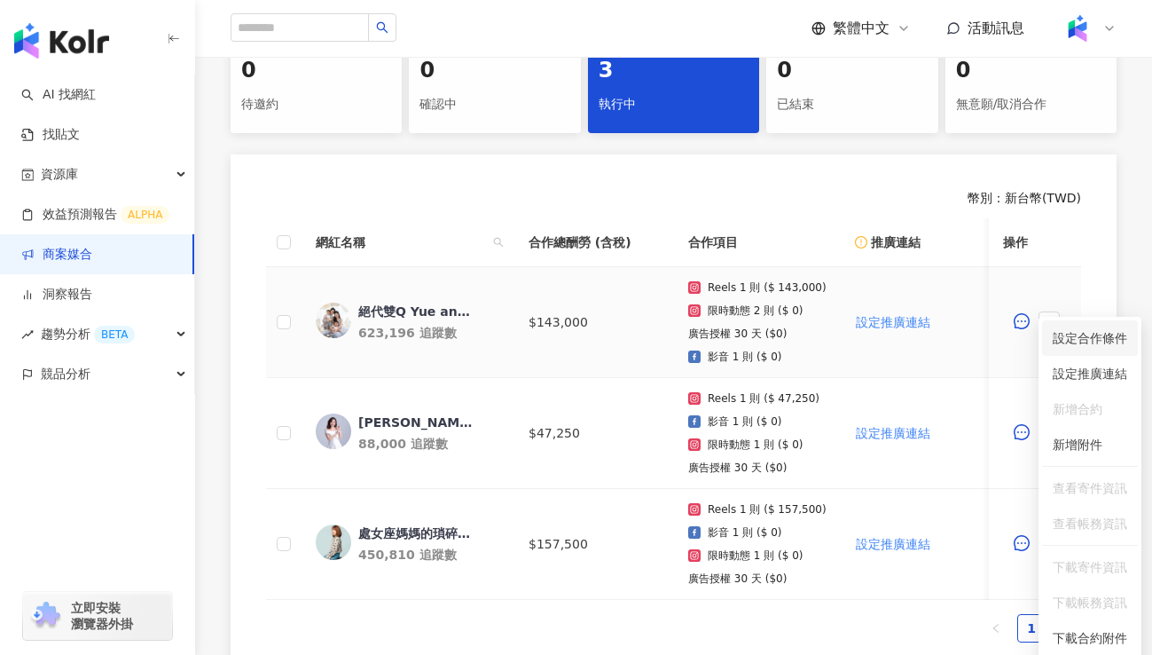
click at [1083, 341] on span "設定合作條件" at bounding box center [1090, 338] width 75 height 20
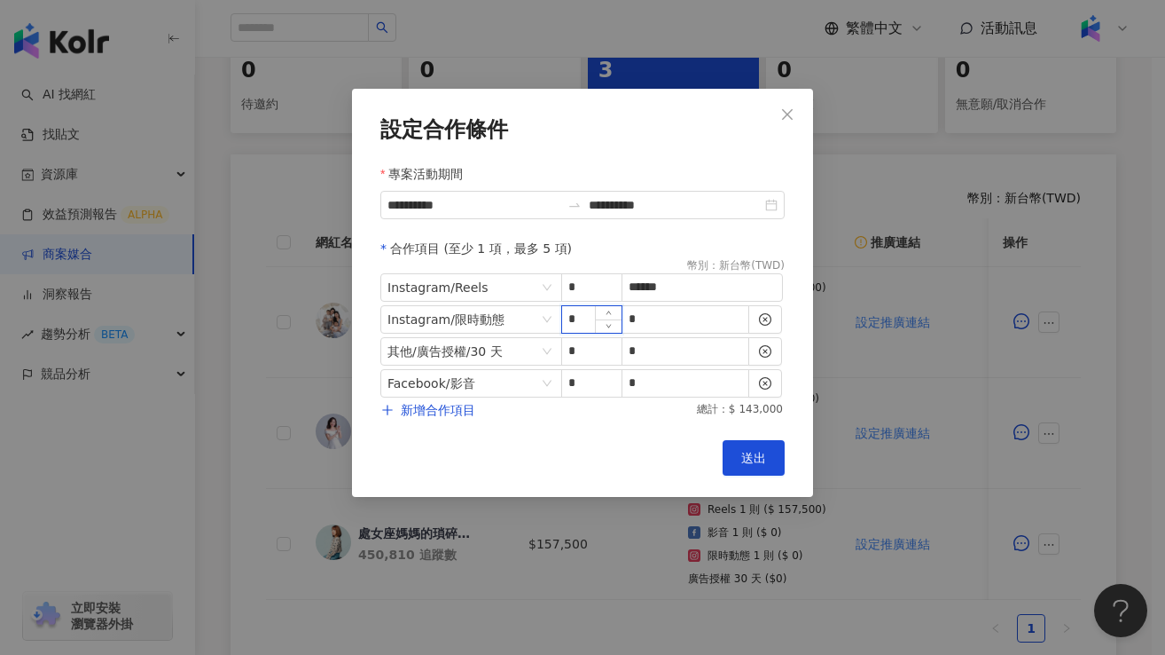
click at [591, 323] on input "*" at bounding box center [591, 319] width 59 height 27
type input "*"
click at [613, 329] on span "Decrease Value" at bounding box center [608, 325] width 27 height 16
click at [754, 468] on button "送出" at bounding box center [754, 457] width 62 height 35
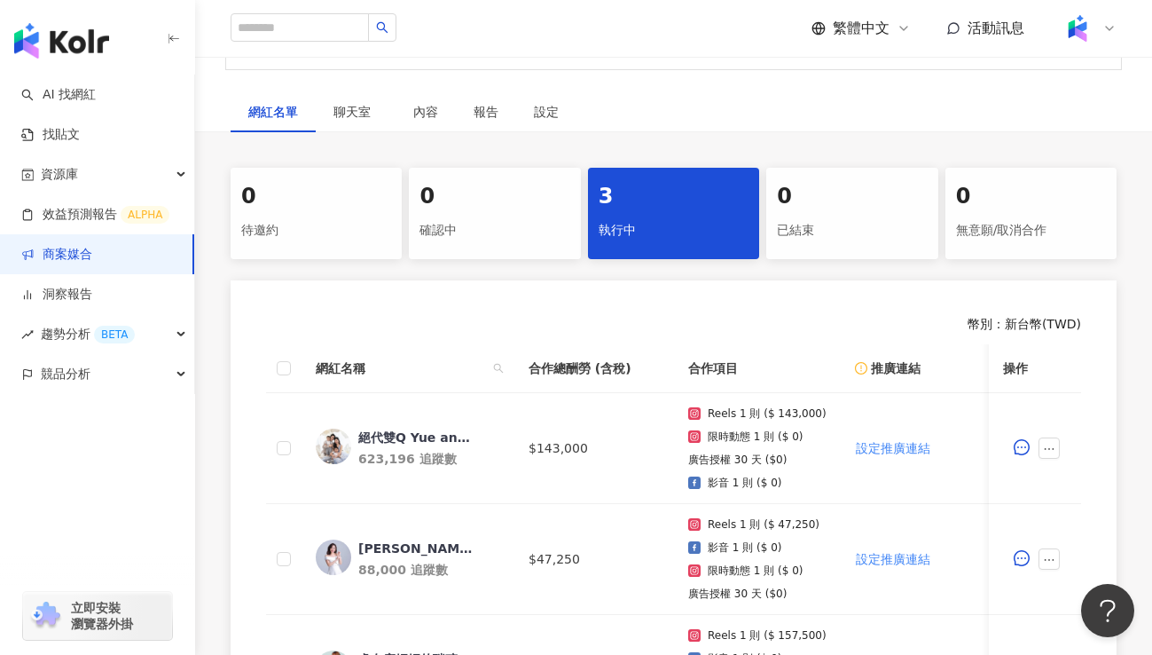
scroll to position [335, 0]
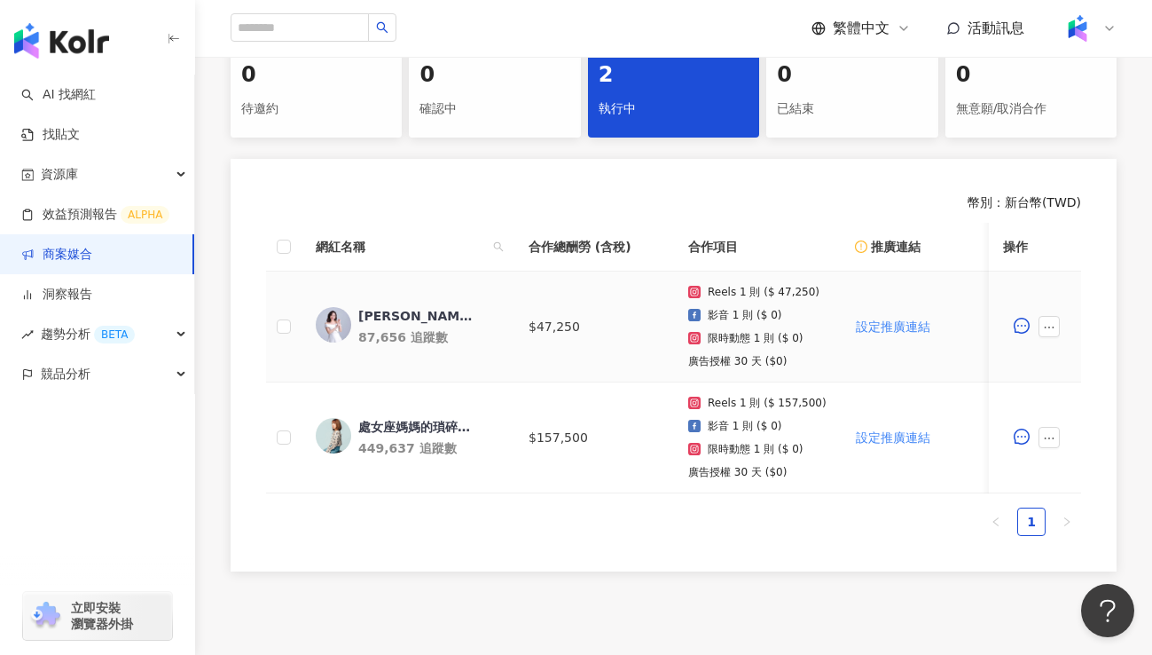
scroll to position [311, 0]
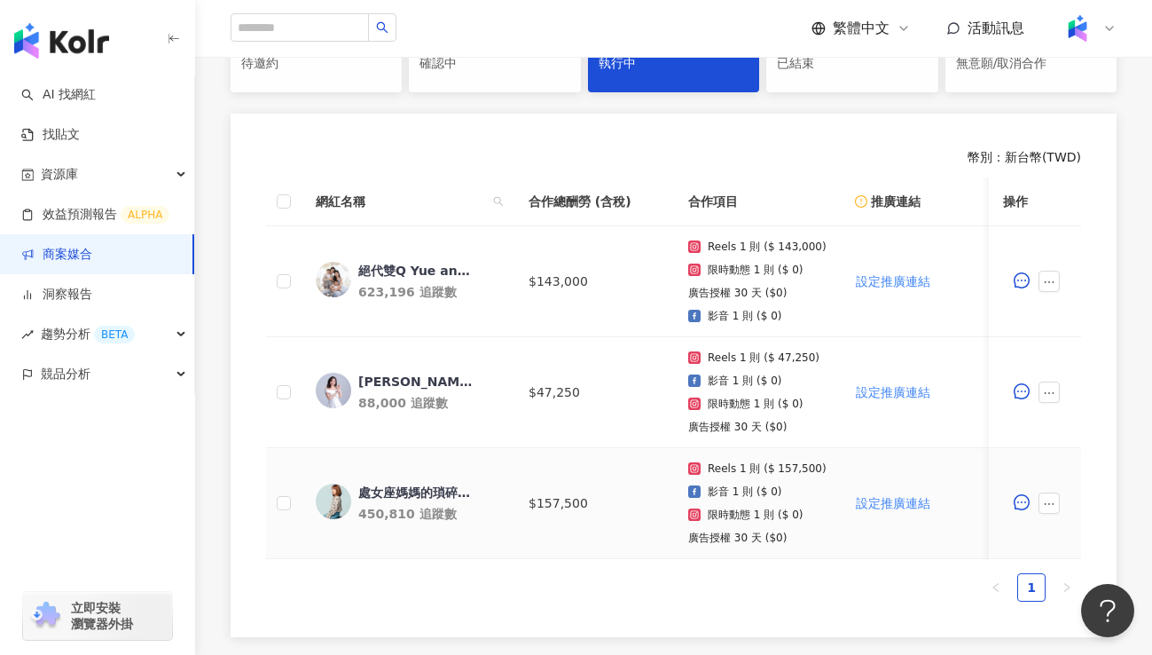
scroll to position [418, 0]
